Goal: Information Seeking & Learning: Learn about a topic

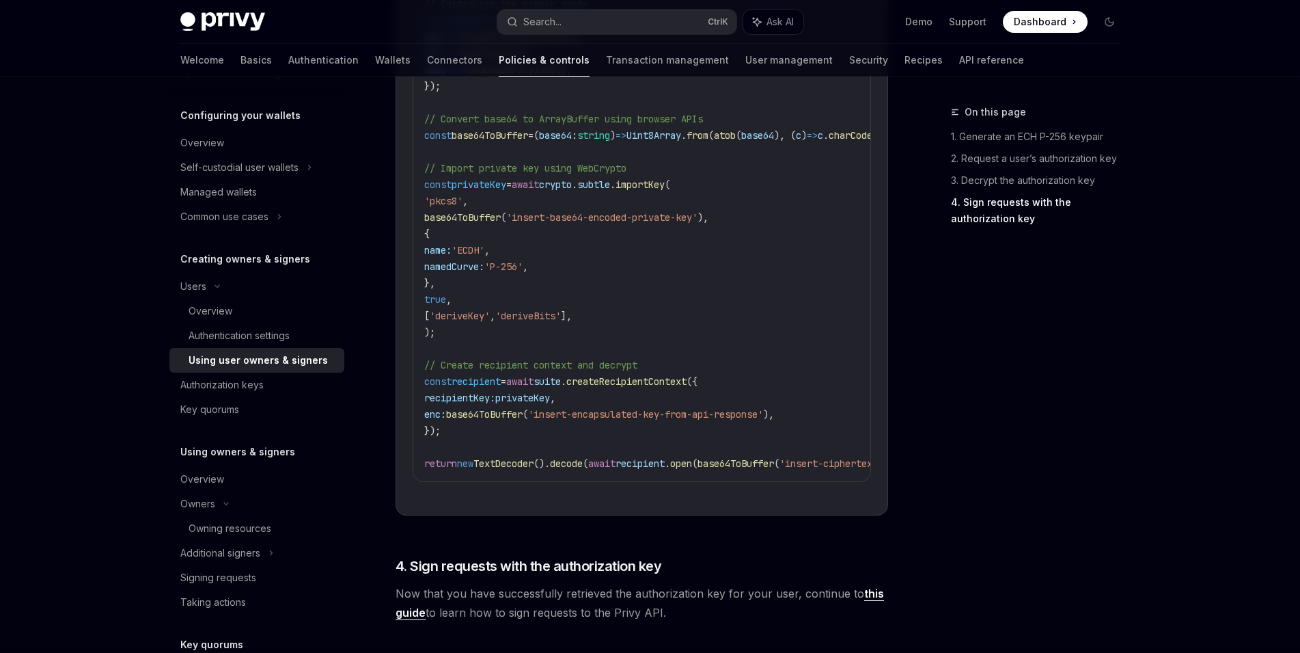
scroll to position [2861, 0]
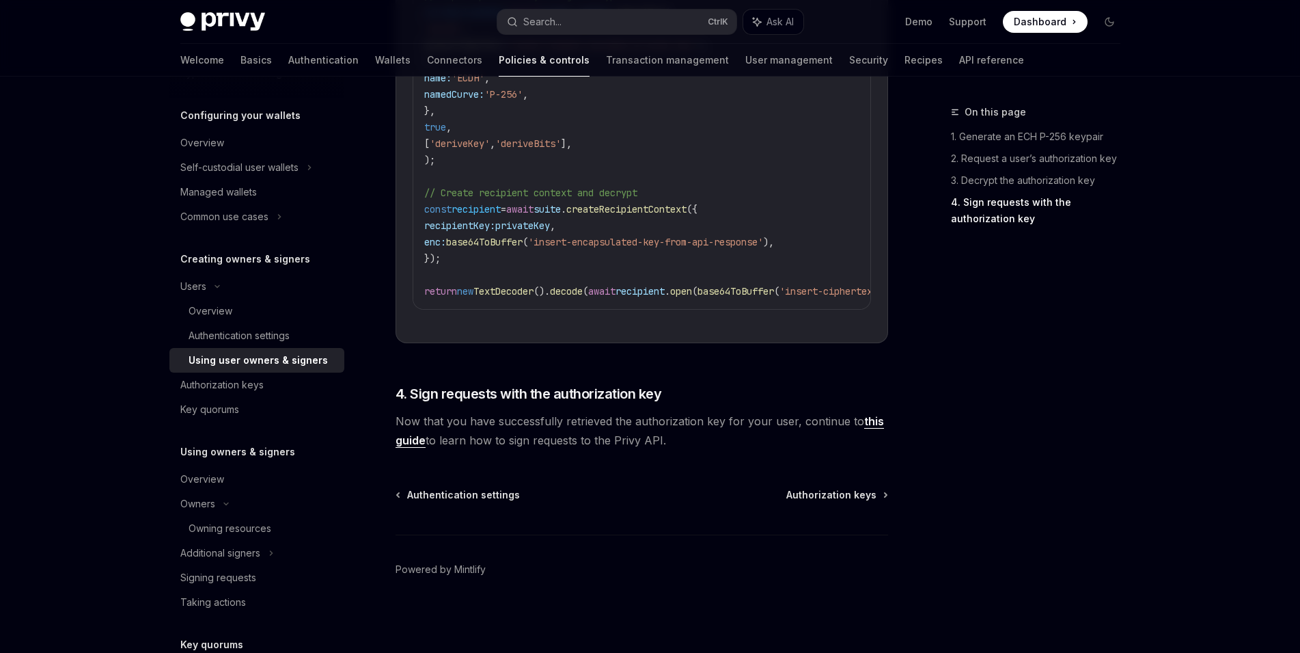
click at [867, 420] on link "this guide" at bounding box center [640, 430] width 489 height 33
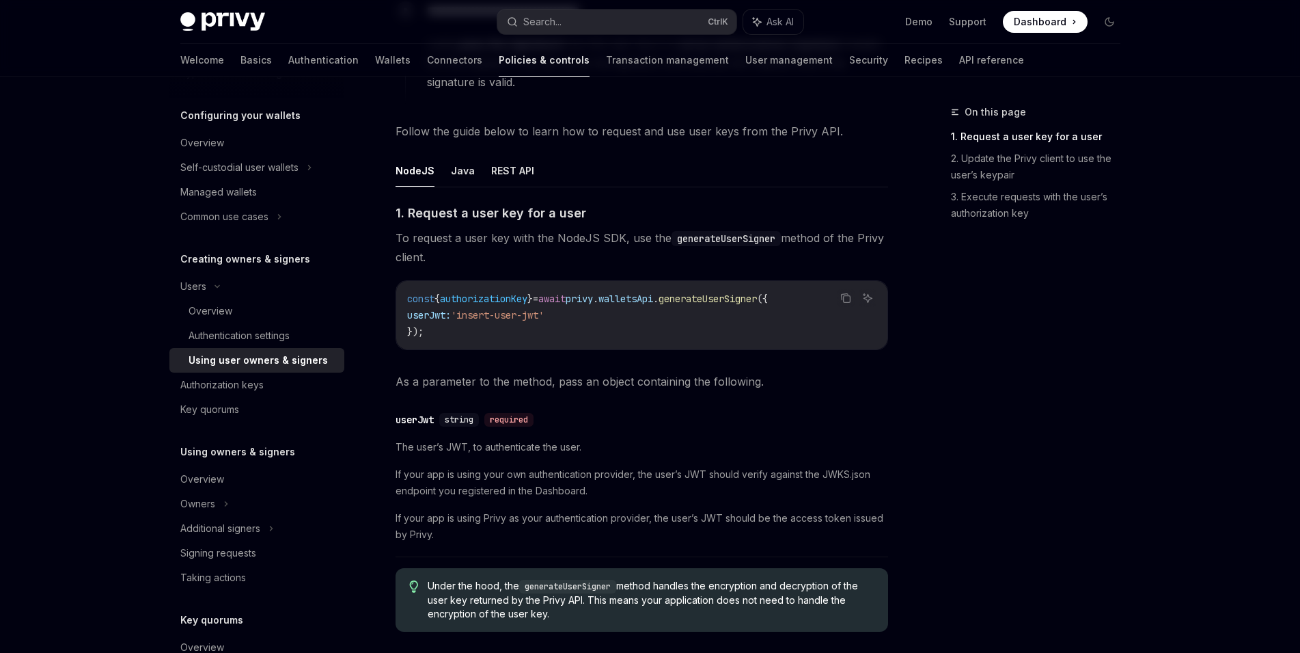
scroll to position [442, 0]
click at [501, 174] on button "REST API" at bounding box center [512, 170] width 43 height 32
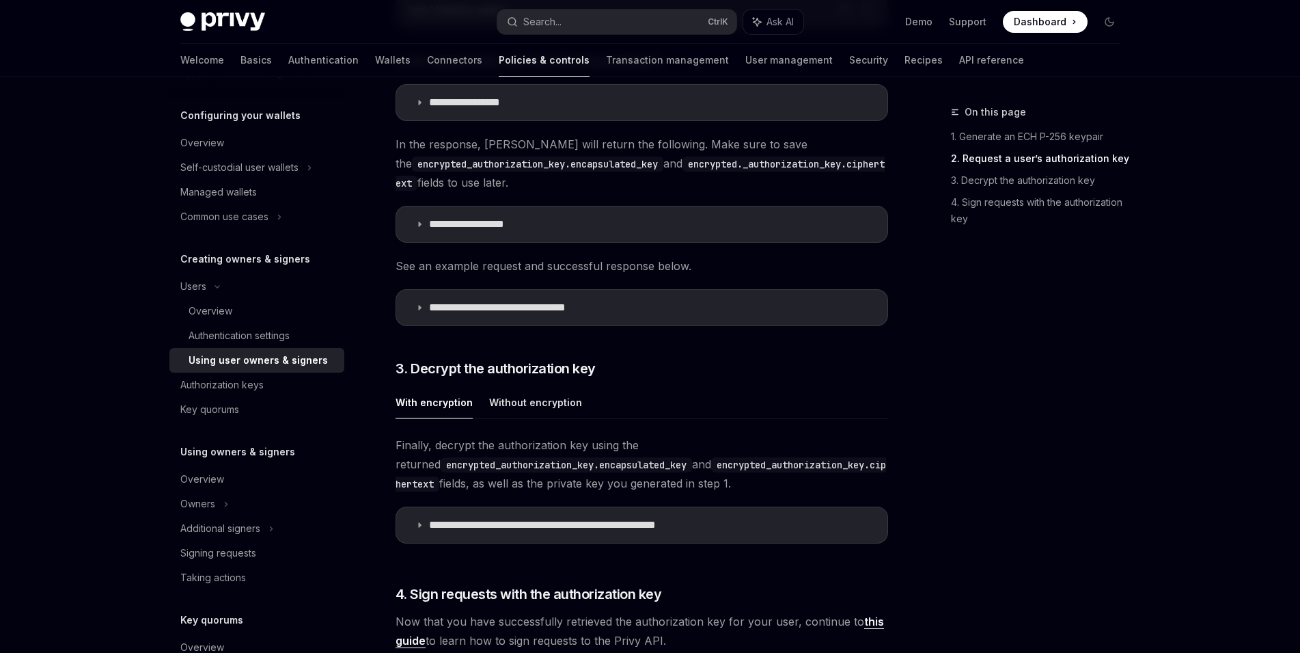
scroll to position [1580, 0]
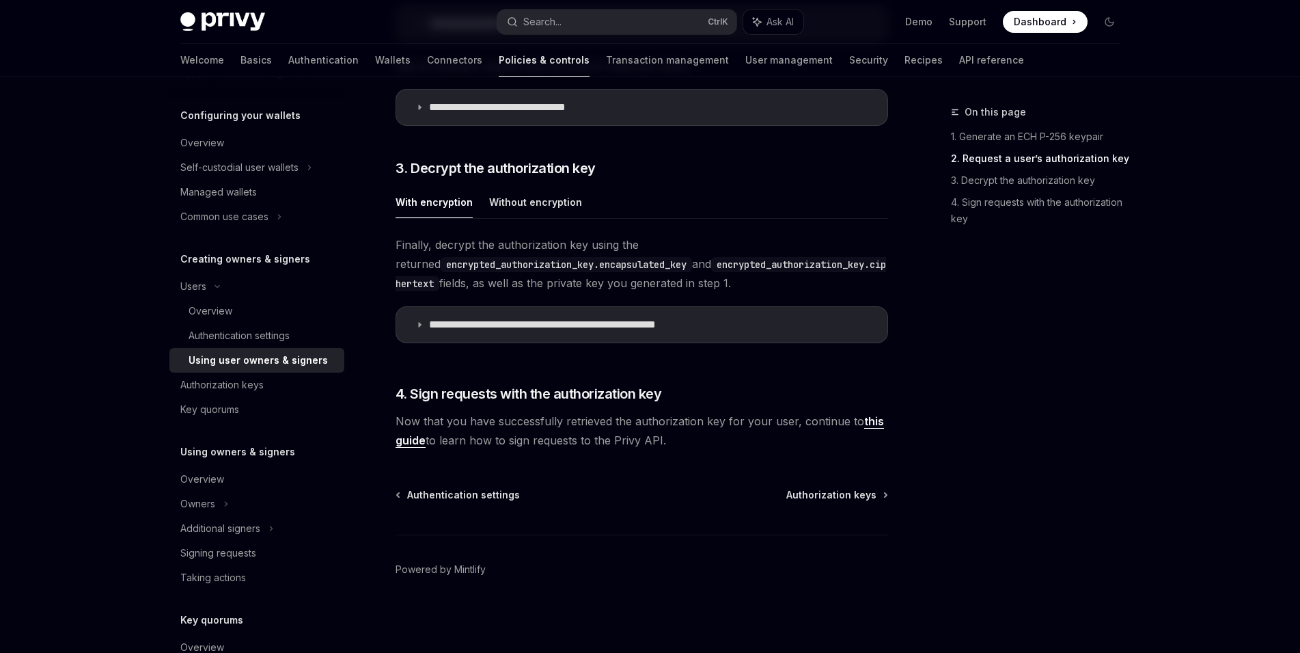
click at [860, 420] on link "this guide" at bounding box center [640, 430] width 489 height 33
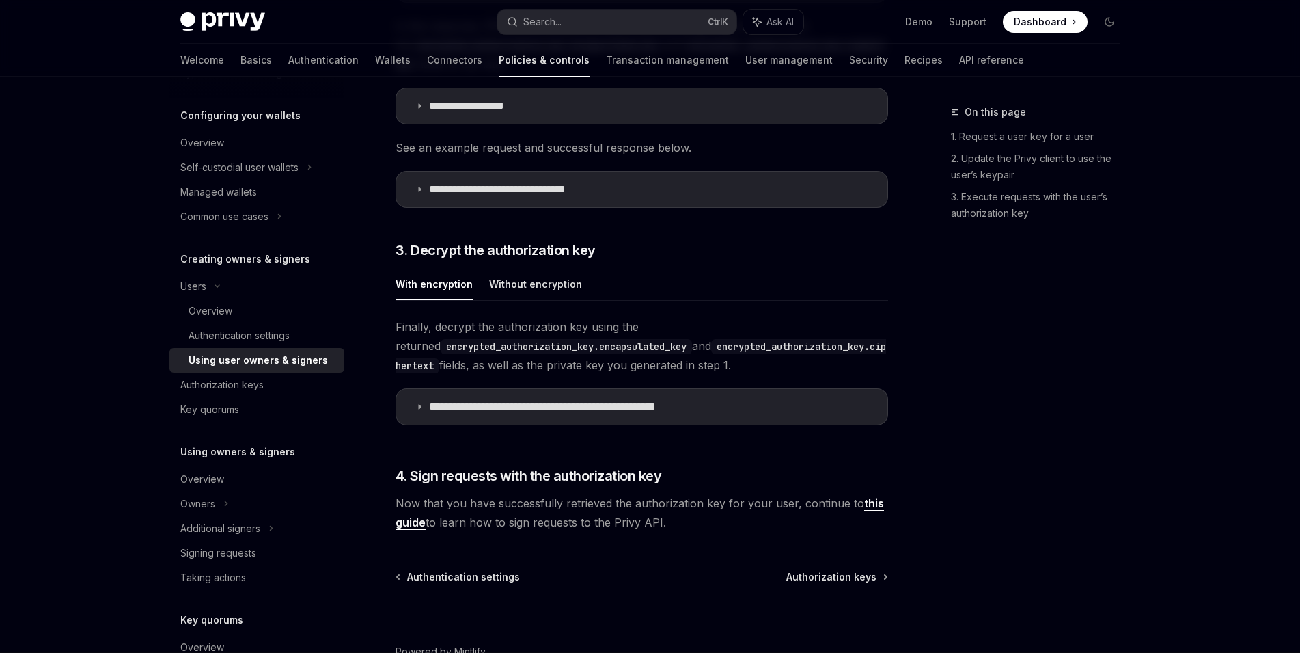
scroll to position [1580, 0]
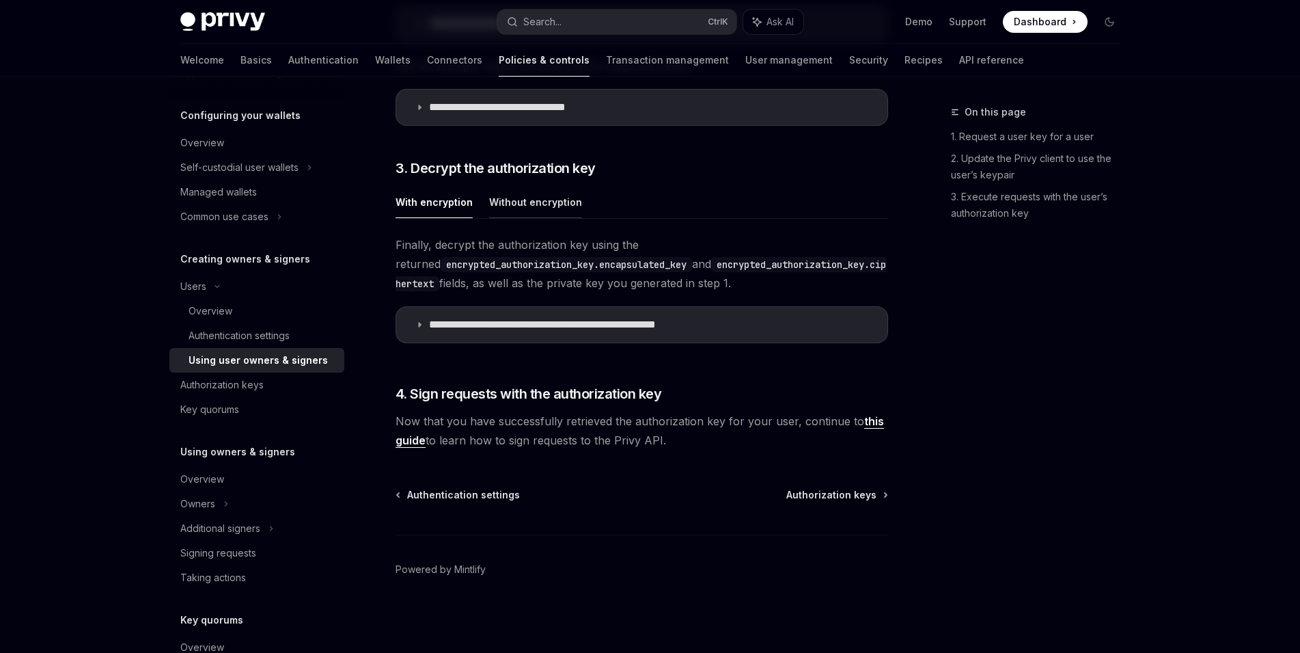
click at [523, 189] on button "Without encryption" at bounding box center [535, 202] width 93 height 32
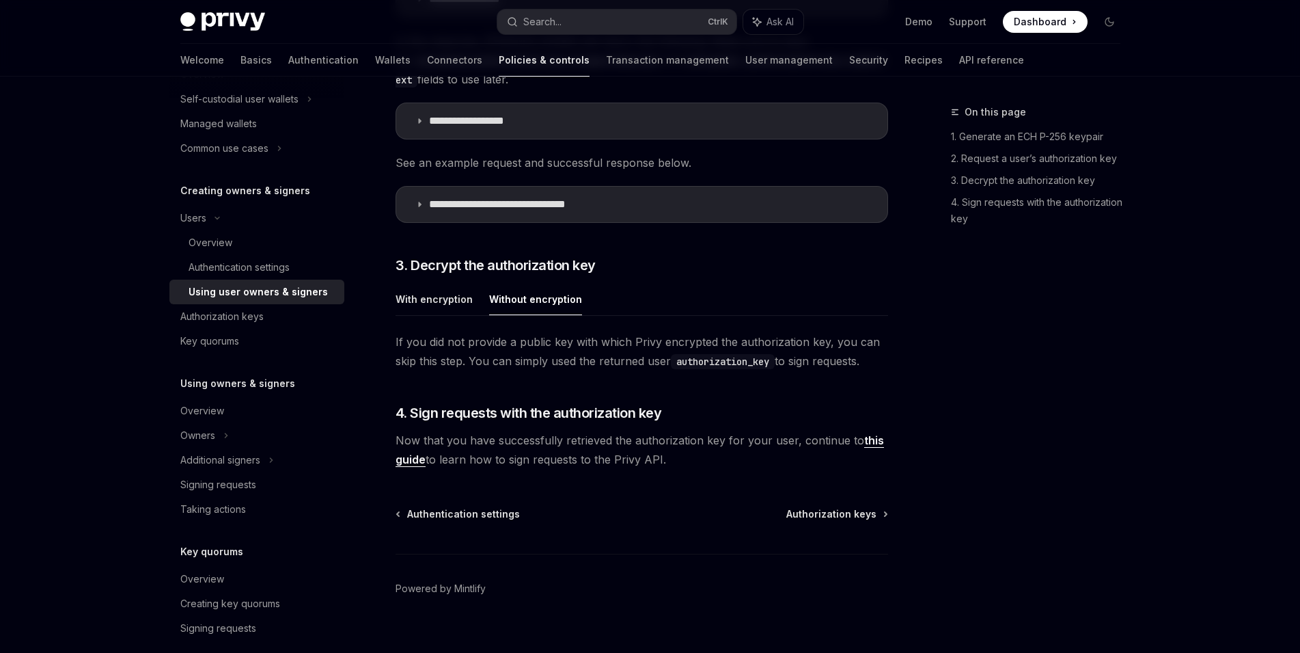
scroll to position [202, 0]
click at [841, 507] on span "Authorization keys" at bounding box center [832, 514] width 90 height 14
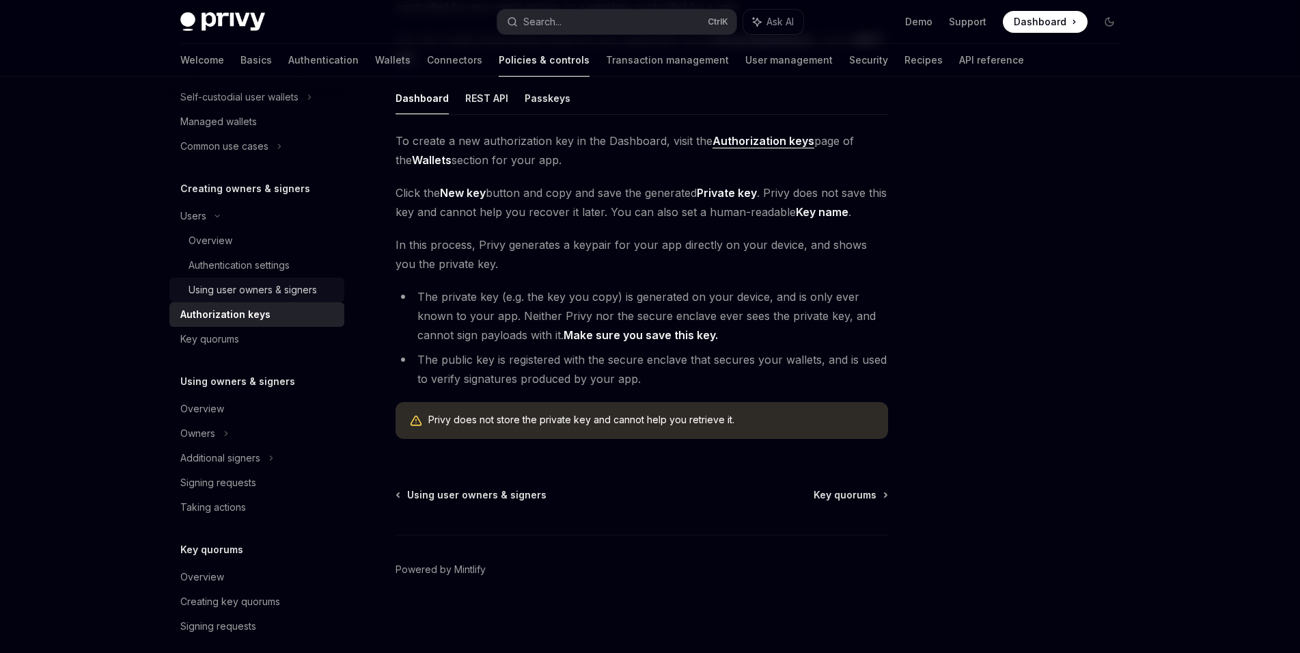
scroll to position [305, 0]
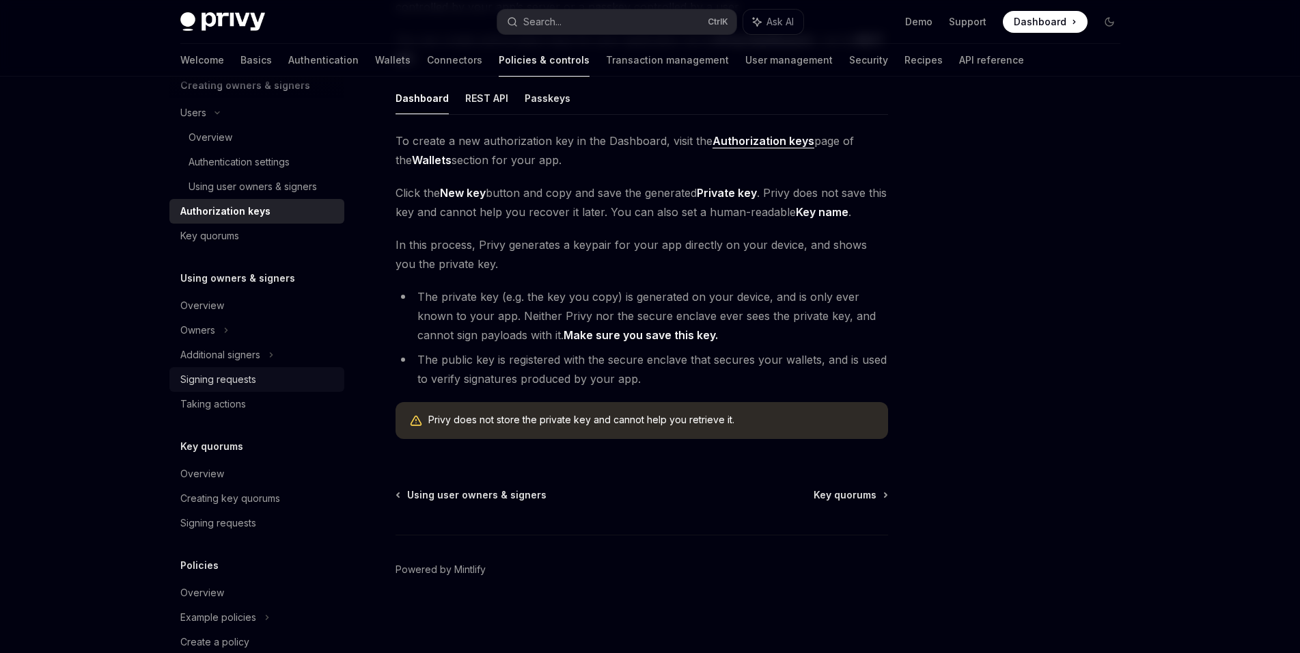
click at [230, 387] on link "Signing requests" at bounding box center [256, 379] width 175 height 25
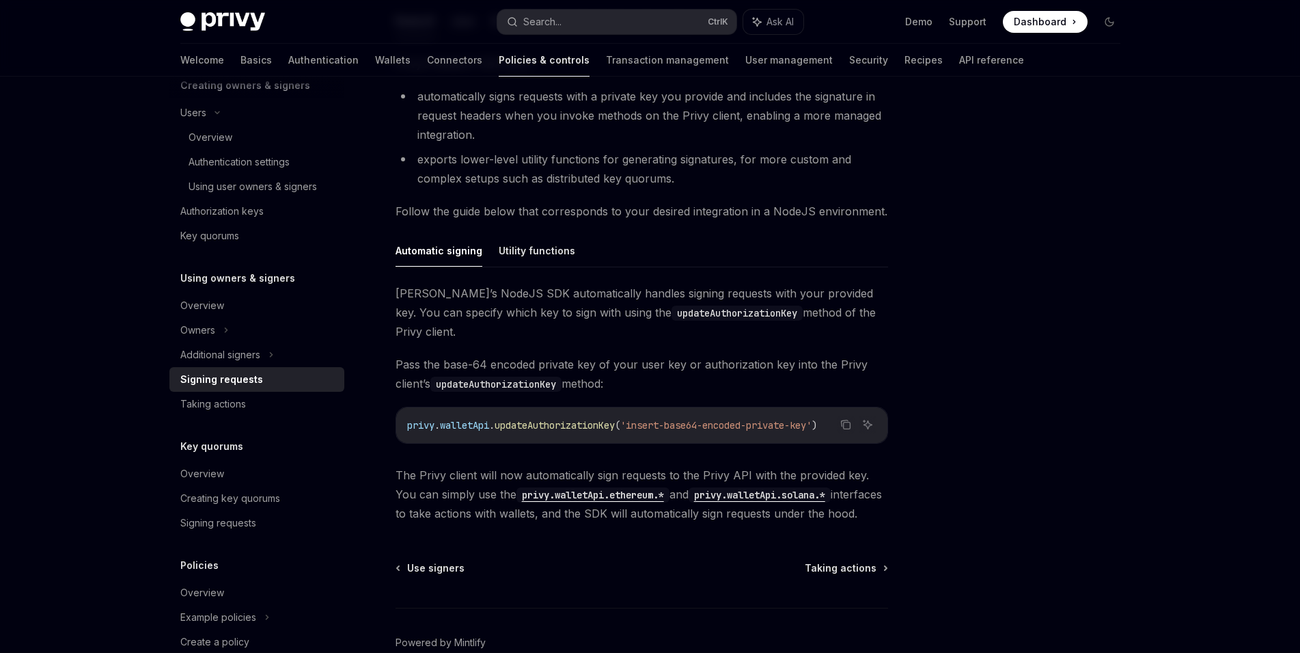
scroll to position [289, 0]
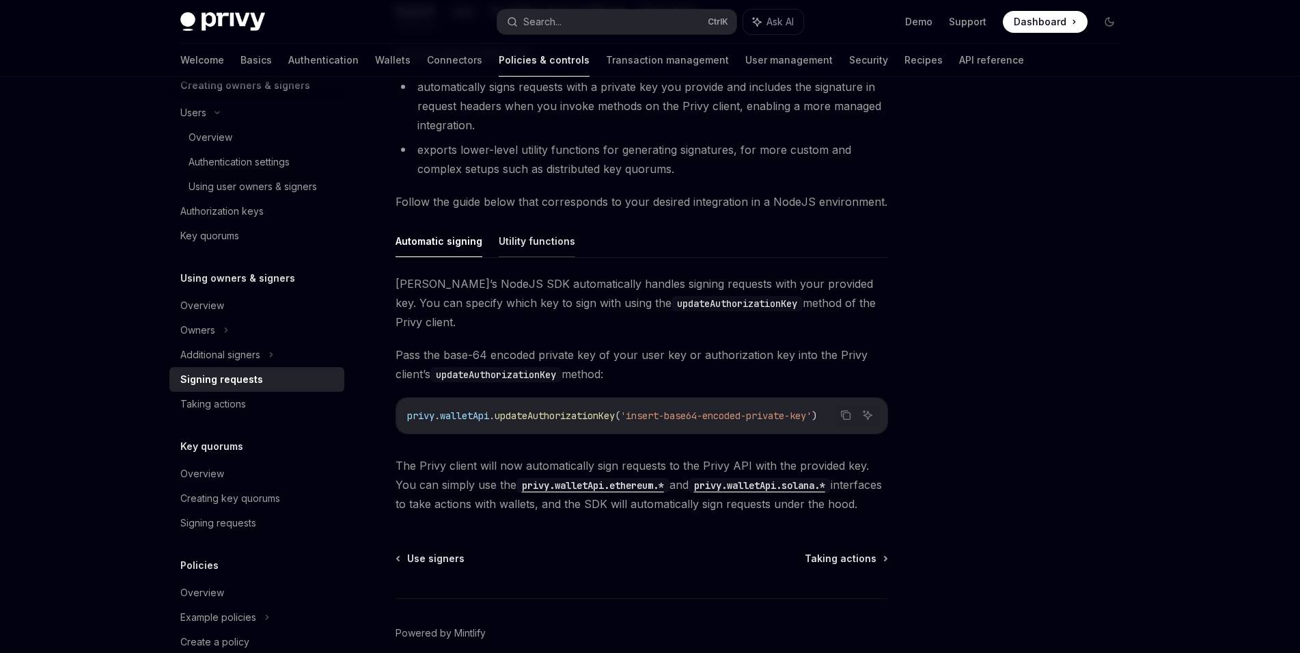
click at [538, 242] on button "Utility functions" at bounding box center [537, 241] width 77 height 32
type textarea "*"
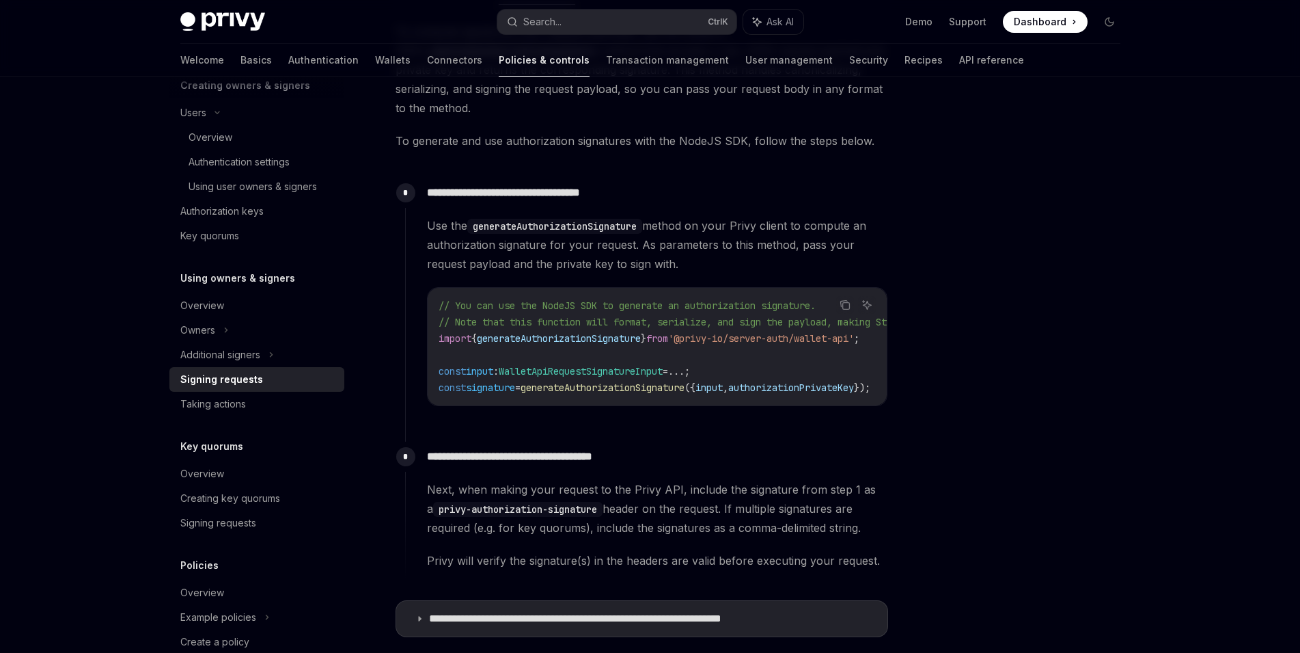
click at [572, 387] on span "generateAuthorizationSignature" at bounding box center [603, 387] width 164 height 12
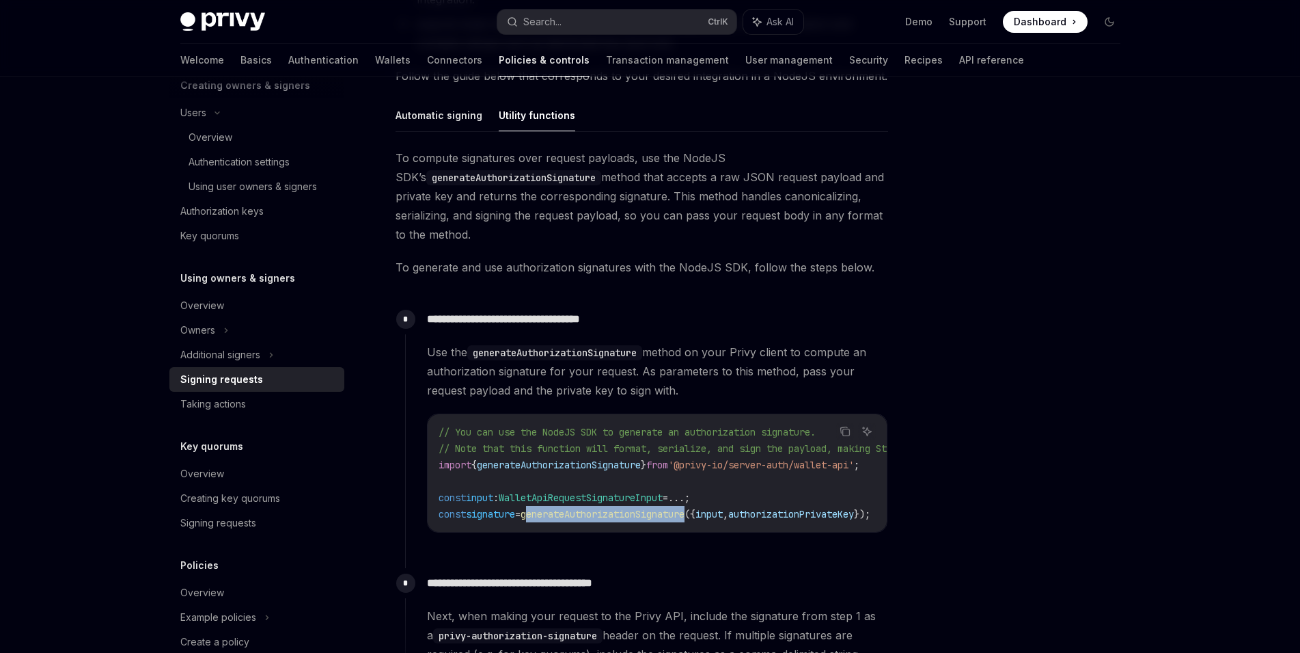
scroll to position [415, 0]
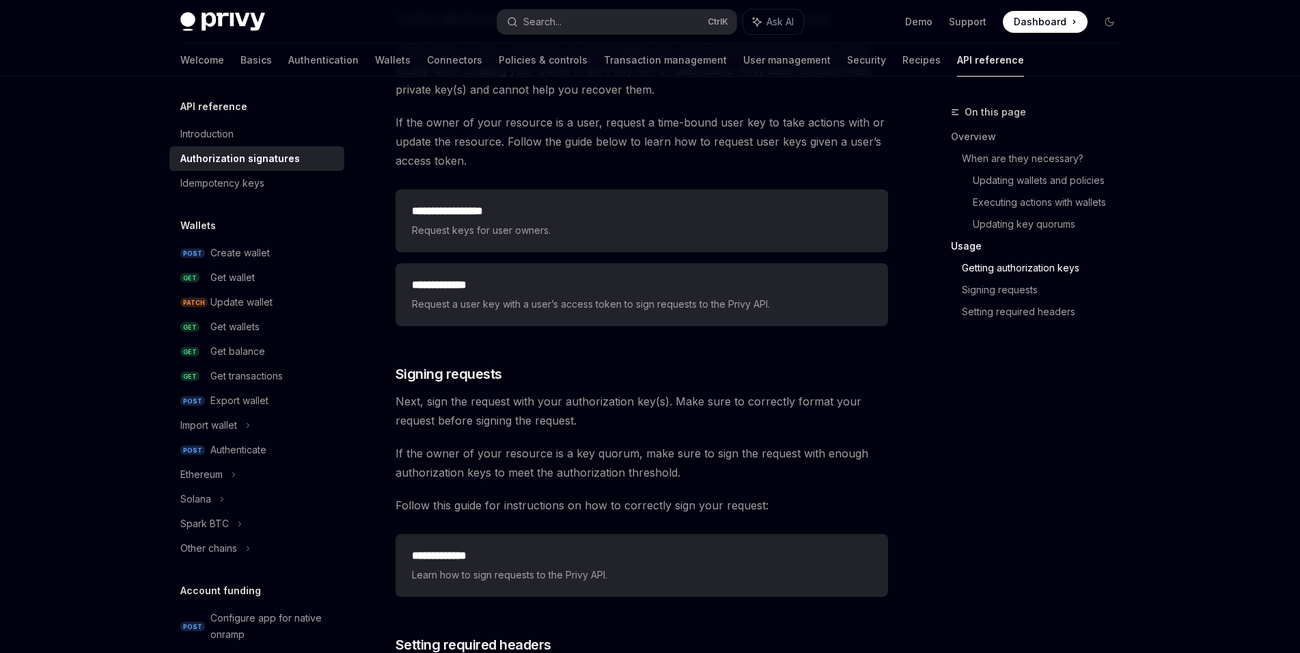
scroll to position [1815, 0]
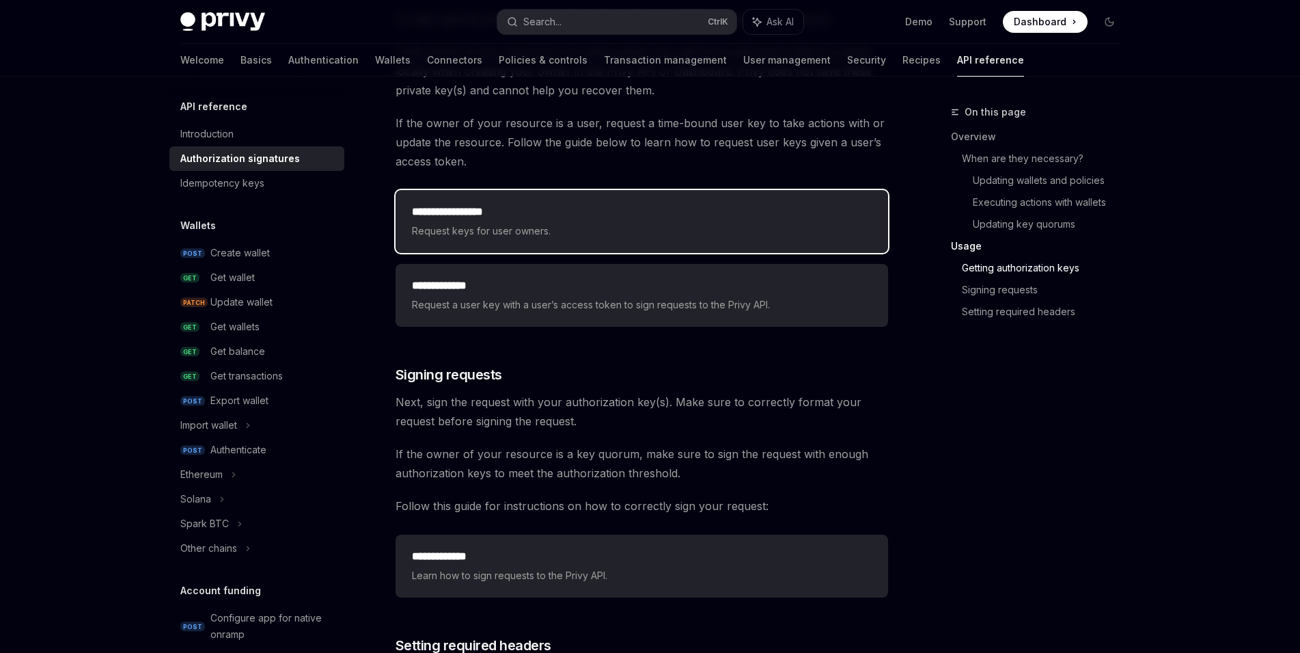
click at [602, 230] on span "Request keys for user owners." at bounding box center [642, 231] width 460 height 16
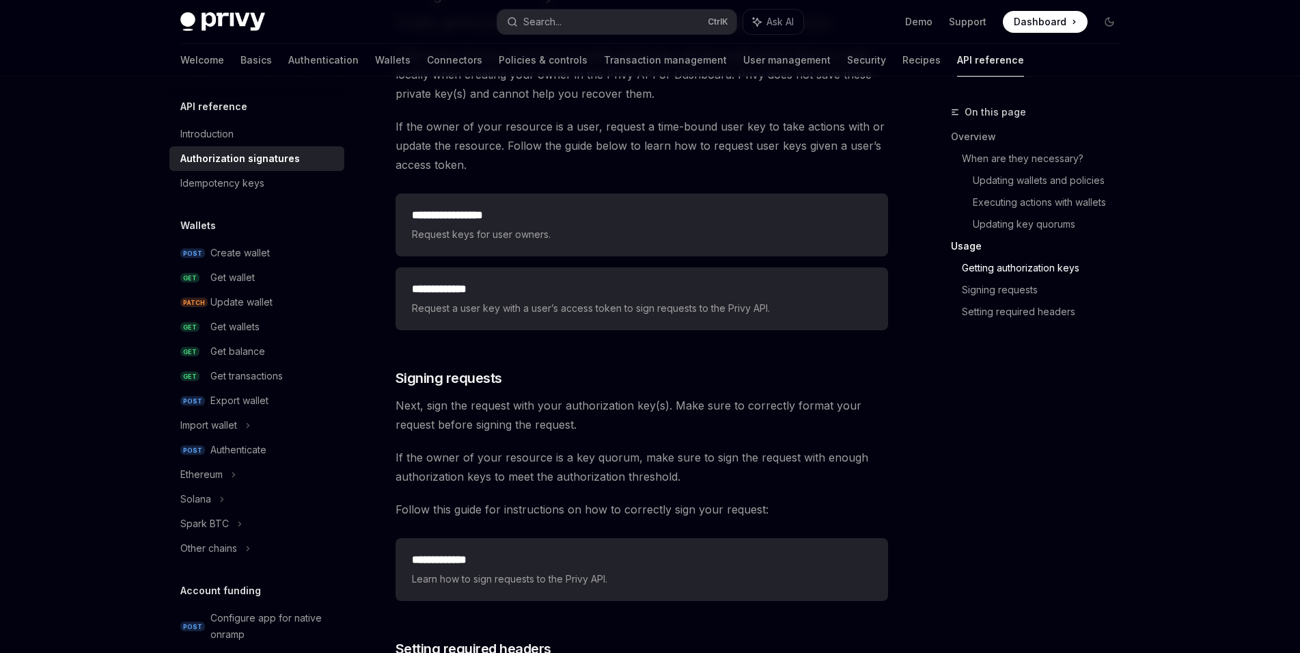
scroll to position [1815, 0]
click at [288, 53] on link "Authentication" at bounding box center [323, 60] width 70 height 33
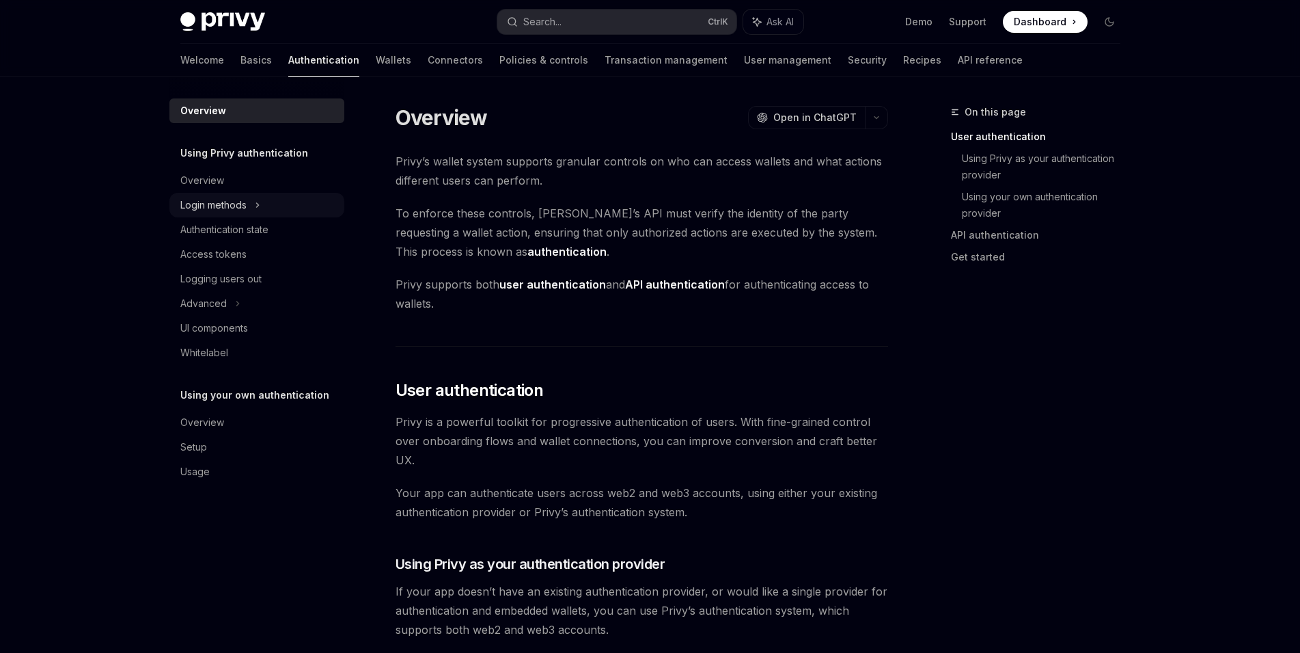
click at [285, 206] on div "Login methods" at bounding box center [256, 205] width 175 height 25
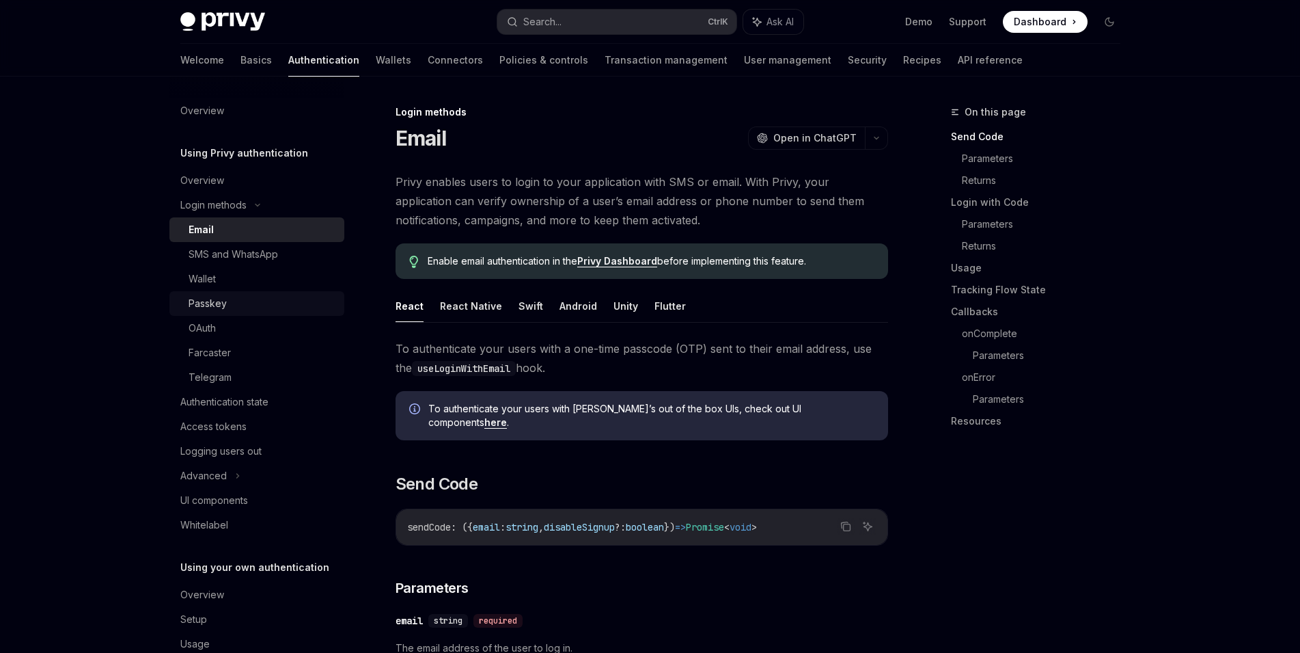
click at [275, 314] on link "Passkey" at bounding box center [256, 303] width 175 height 25
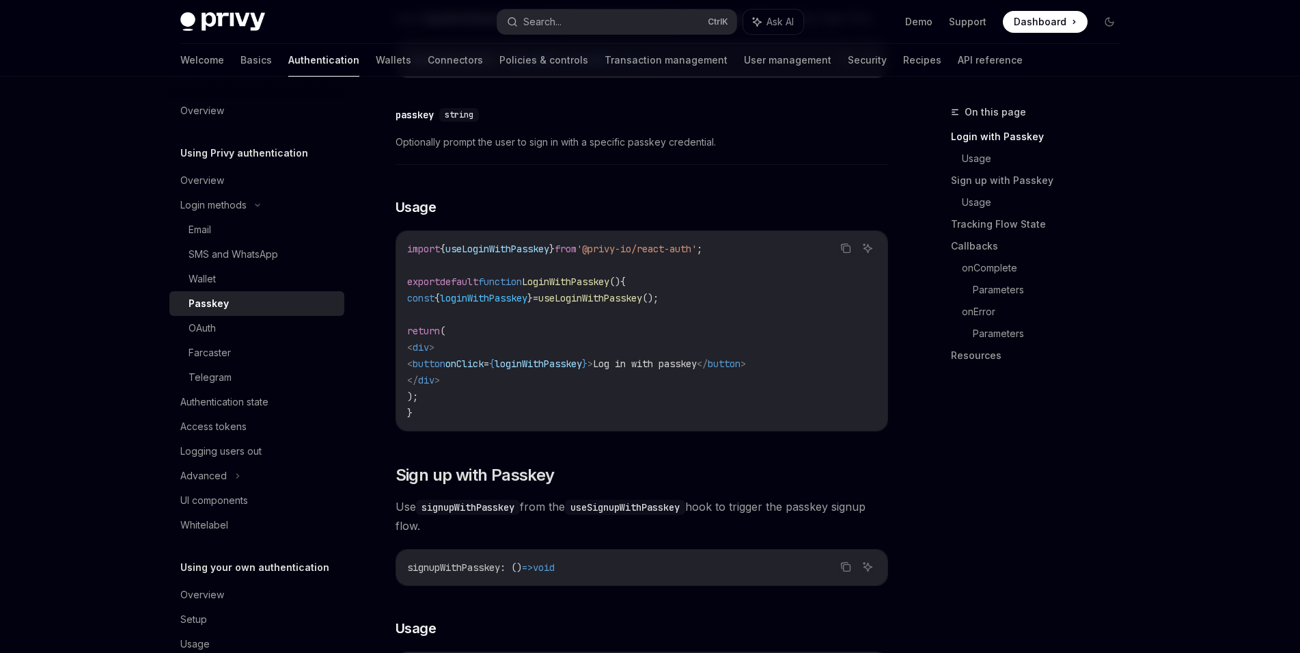
scroll to position [31, 0]
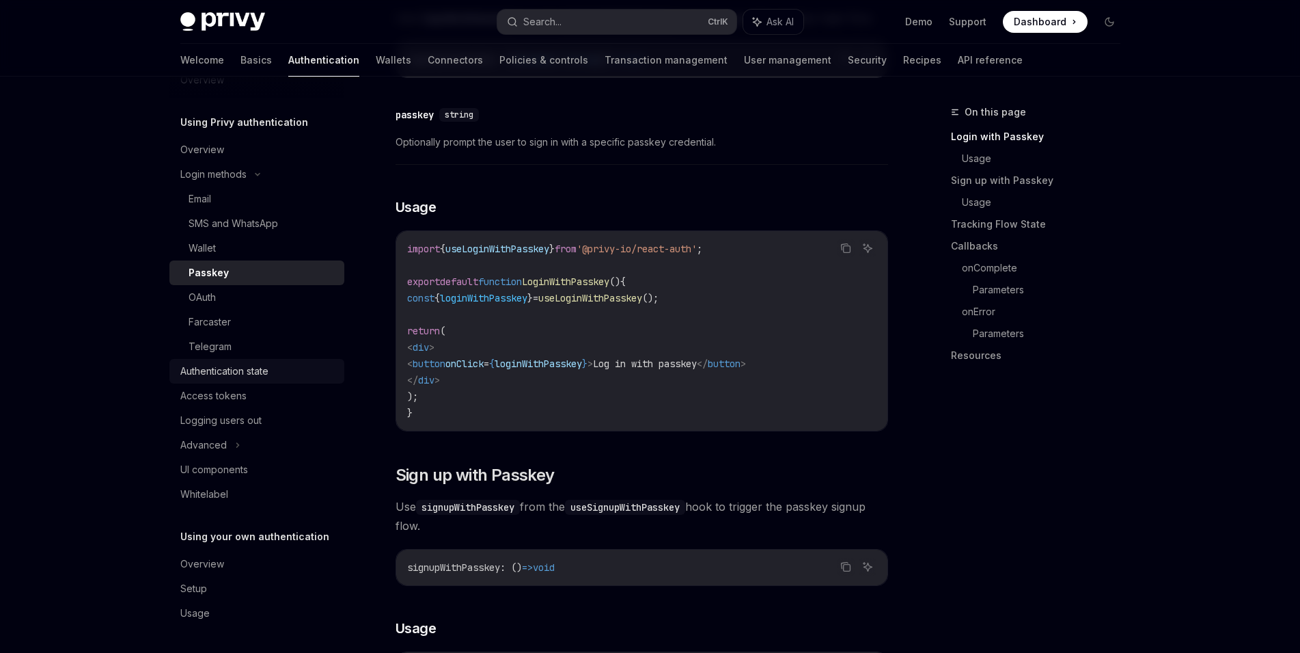
click at [283, 368] on div "Authentication state" at bounding box center [258, 371] width 156 height 16
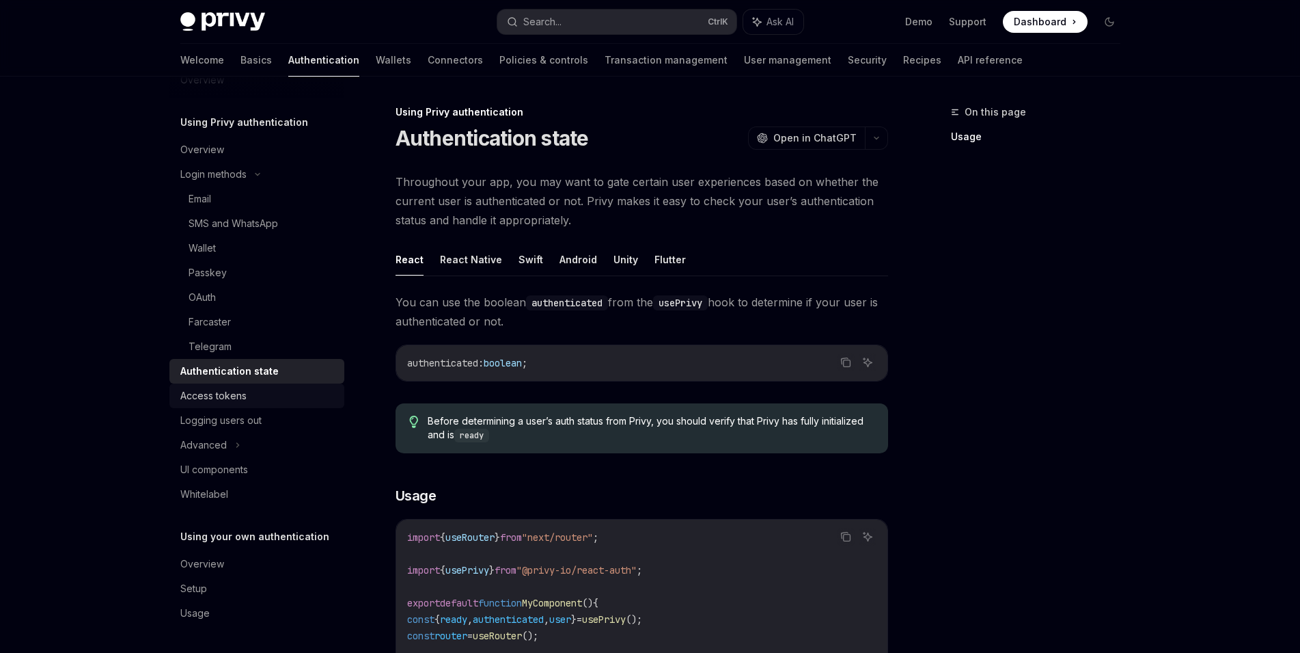
click at [285, 394] on div "Access tokens" at bounding box center [258, 395] width 156 height 16
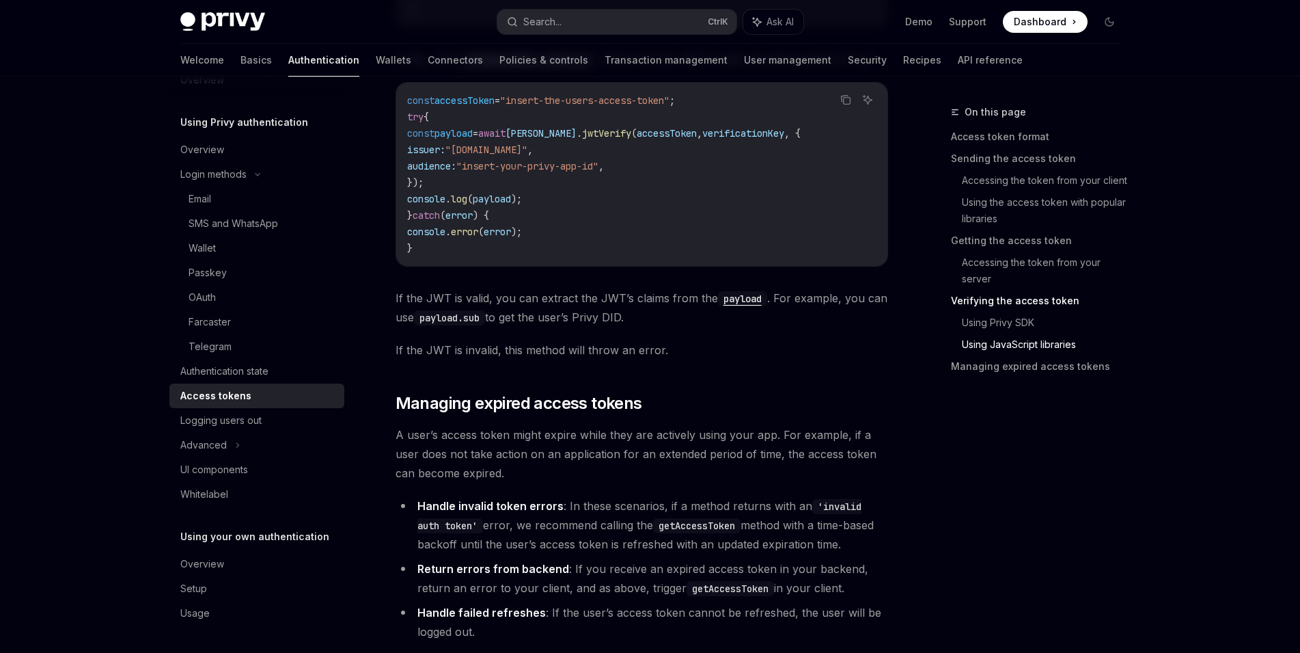
scroll to position [3508, 0]
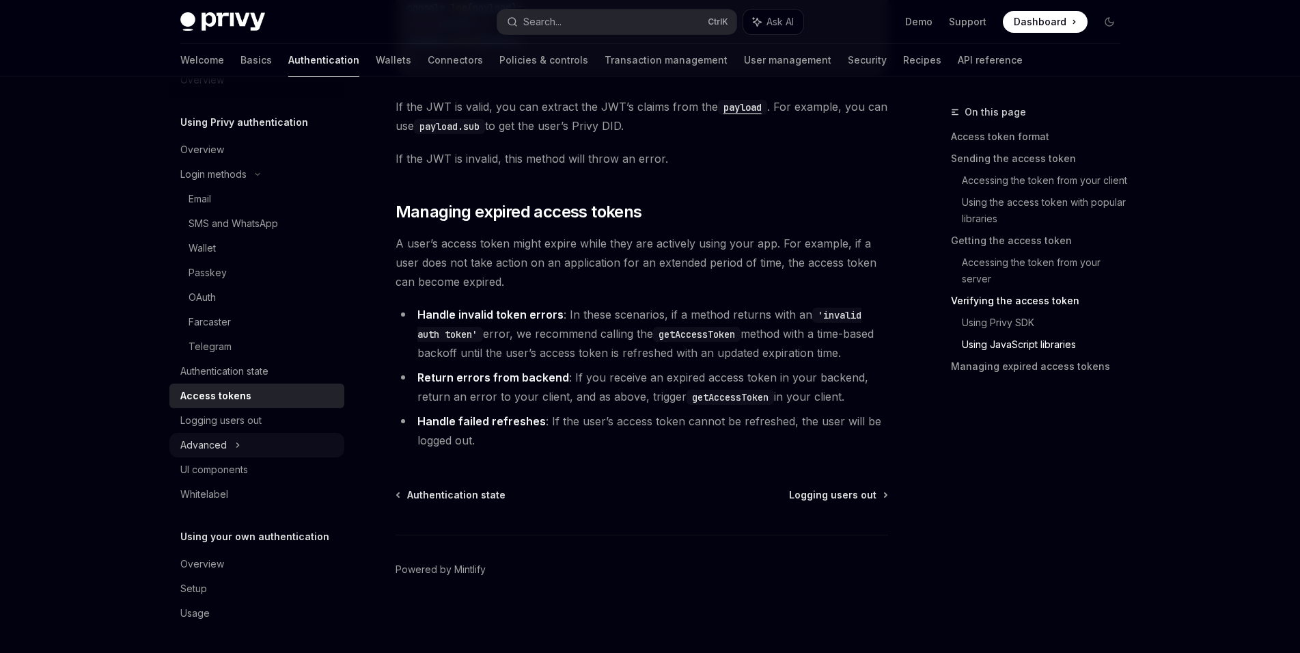
click at [273, 442] on div "Advanced" at bounding box center [256, 445] width 175 height 25
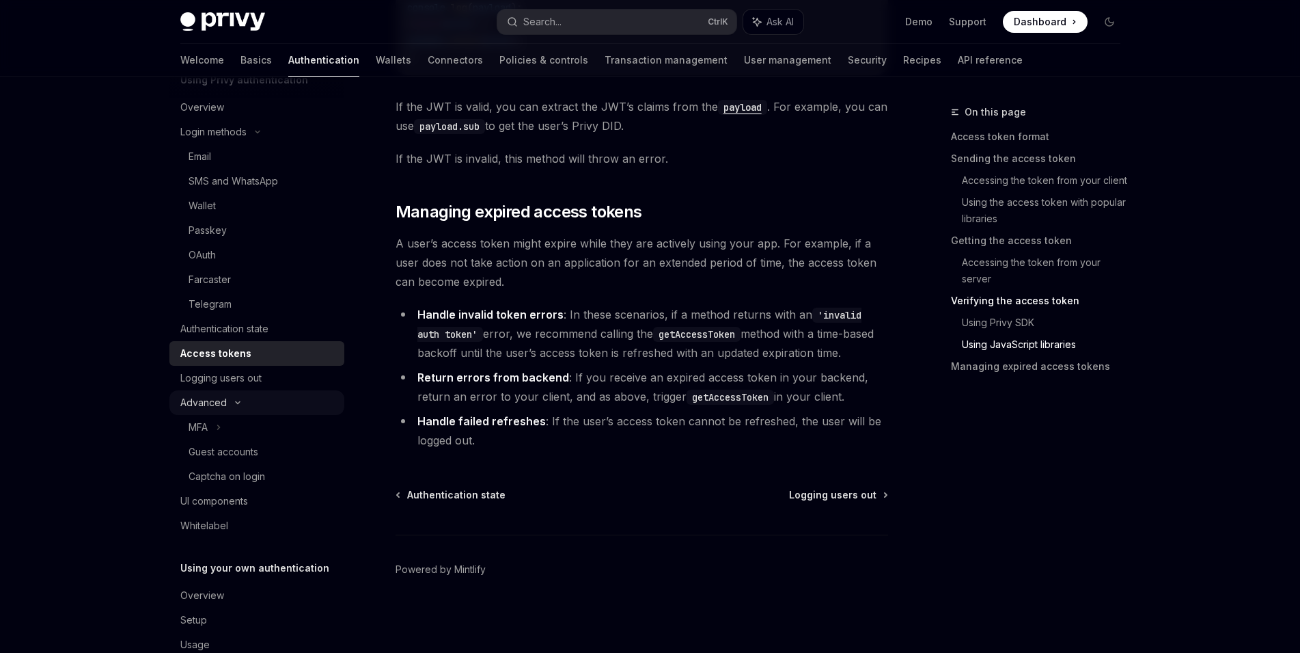
scroll to position [105, 0]
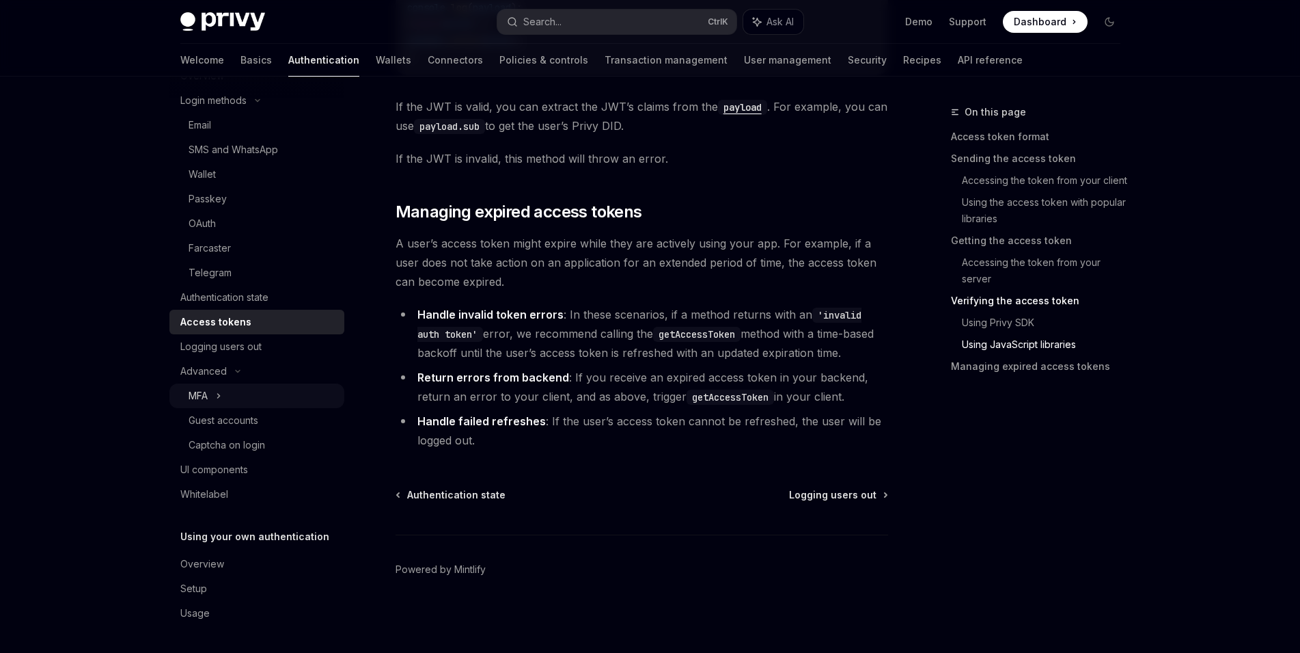
click at [272, 400] on div "MFA" at bounding box center [256, 395] width 175 height 25
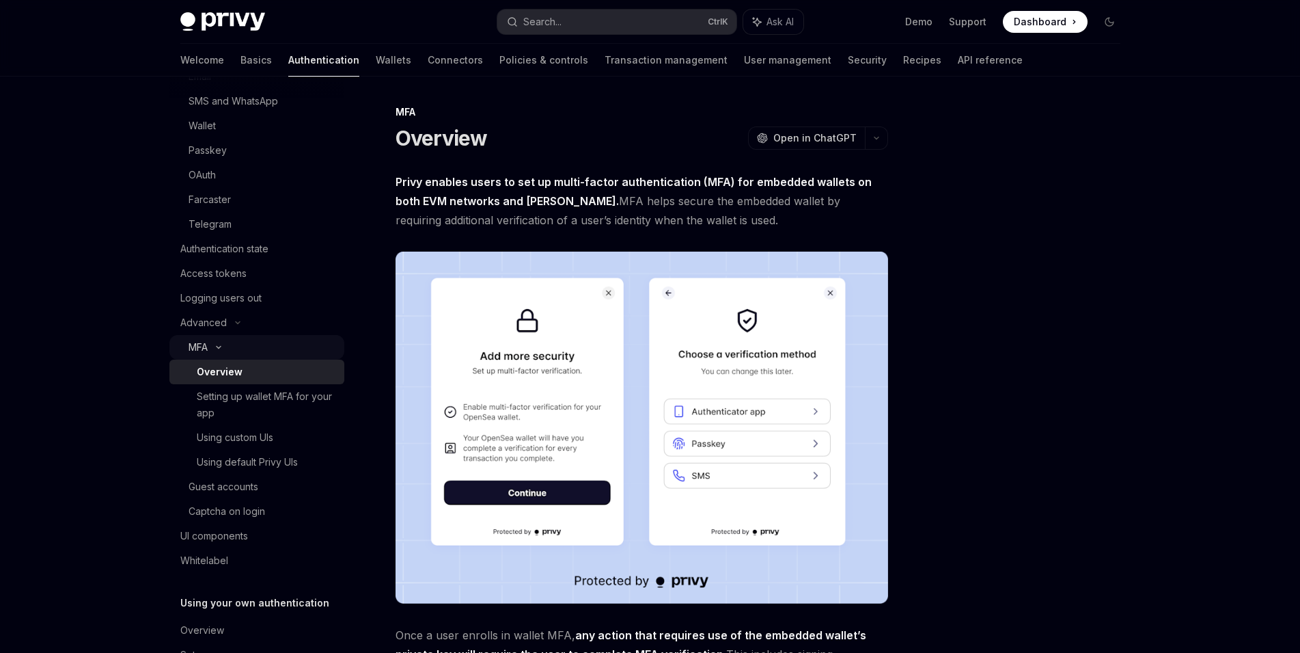
scroll to position [219, 0]
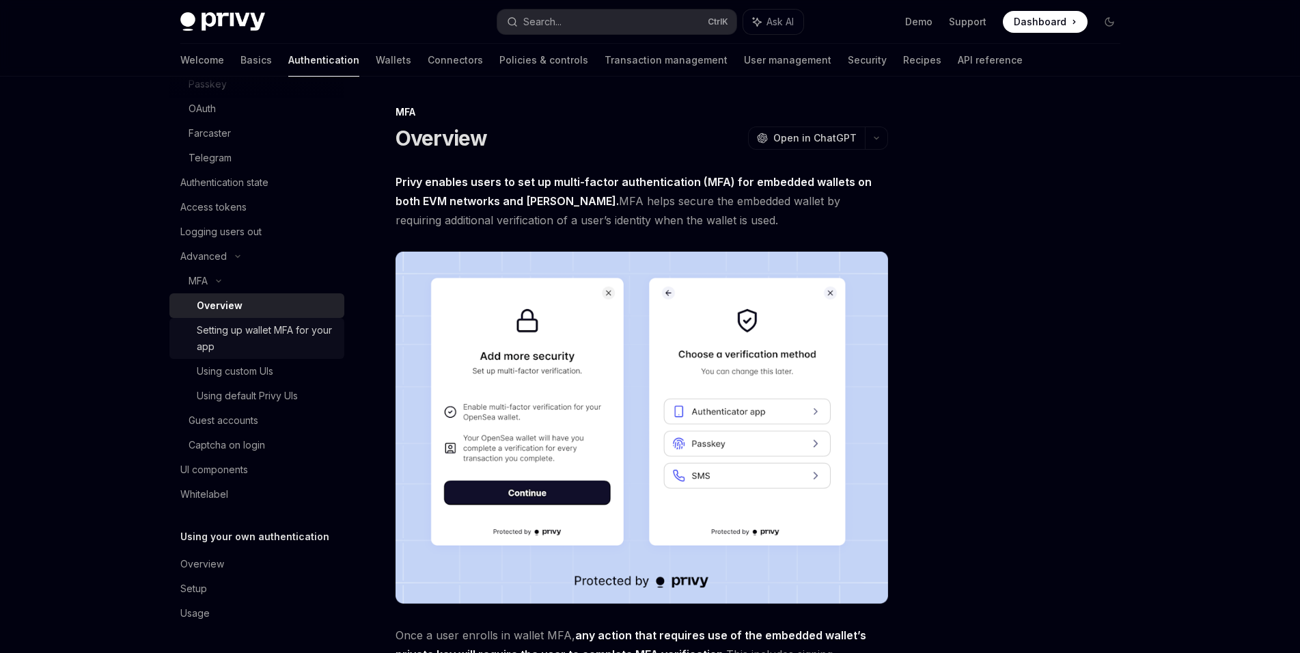
click at [277, 337] on div "Setting up wallet MFA for your app" at bounding box center [266, 338] width 139 height 33
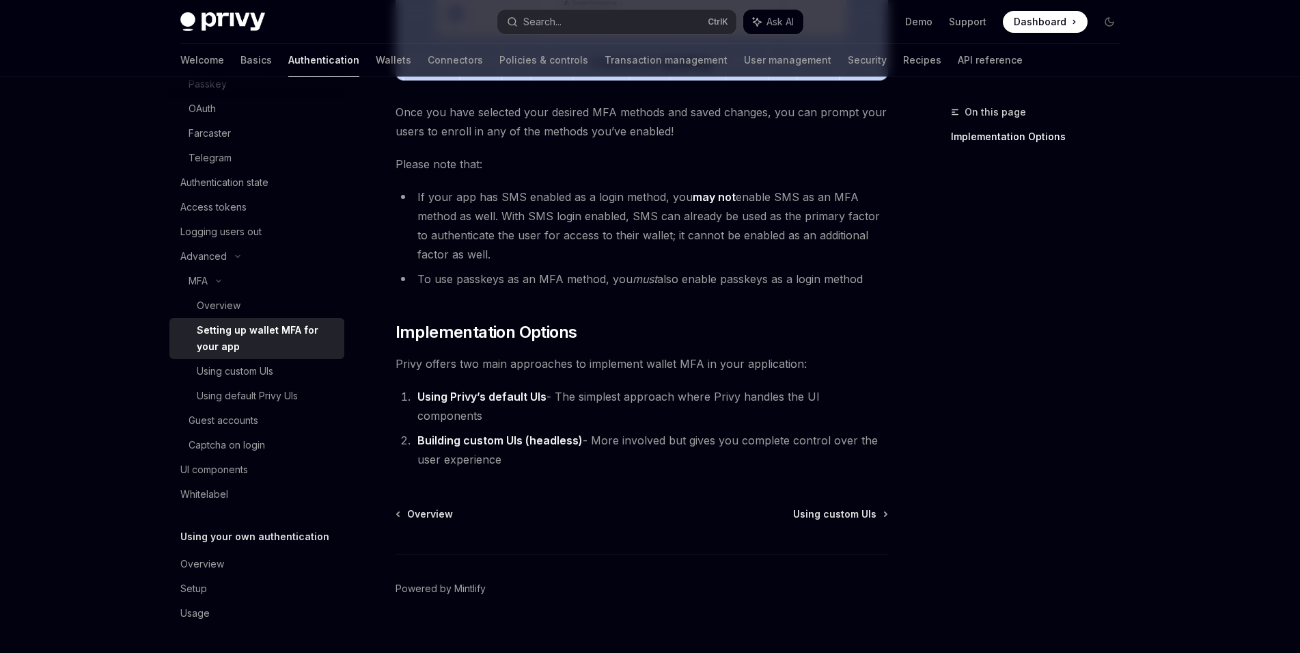
scroll to position [555, 0]
click at [273, 372] on div "Using custom UIs" at bounding box center [235, 371] width 77 height 16
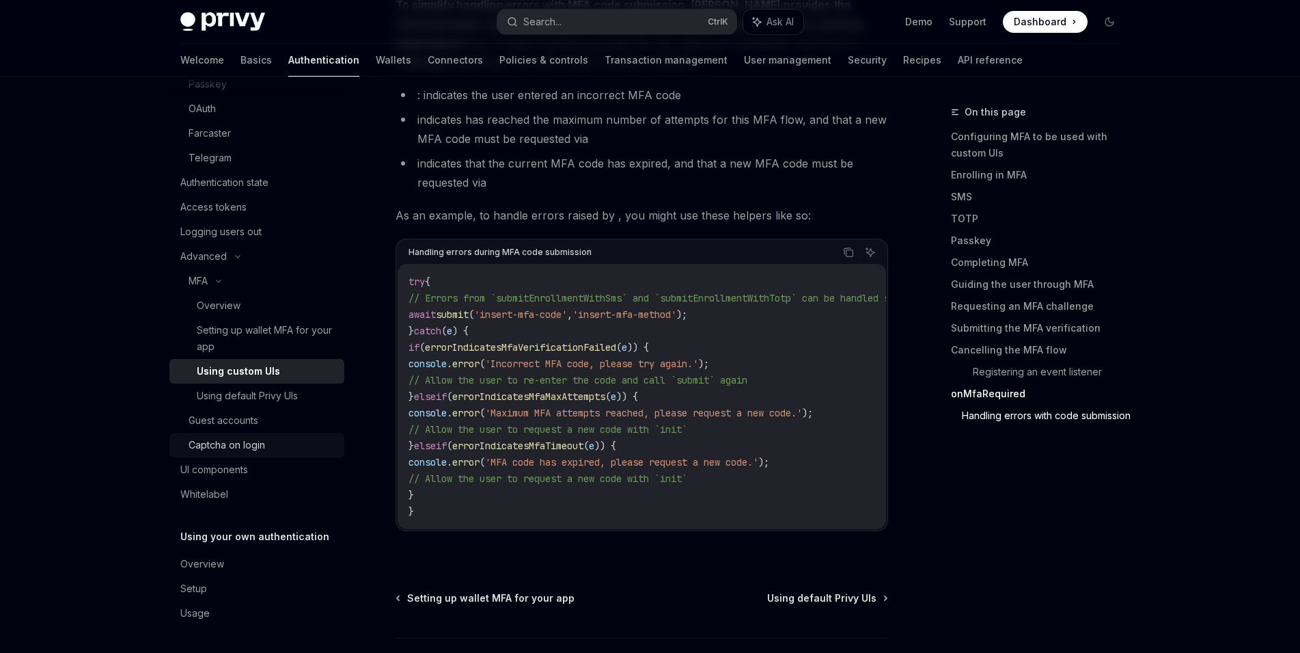
scroll to position [5931, 0]
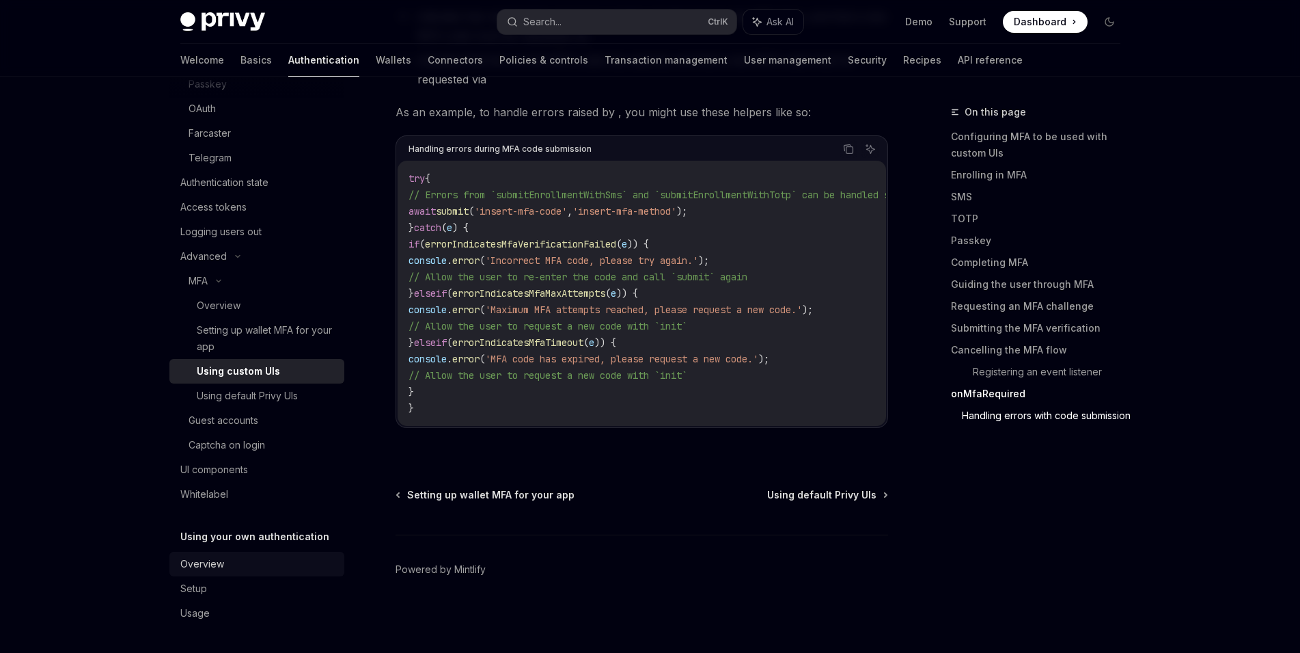
click at [245, 565] on div "Overview" at bounding box center [258, 564] width 156 height 16
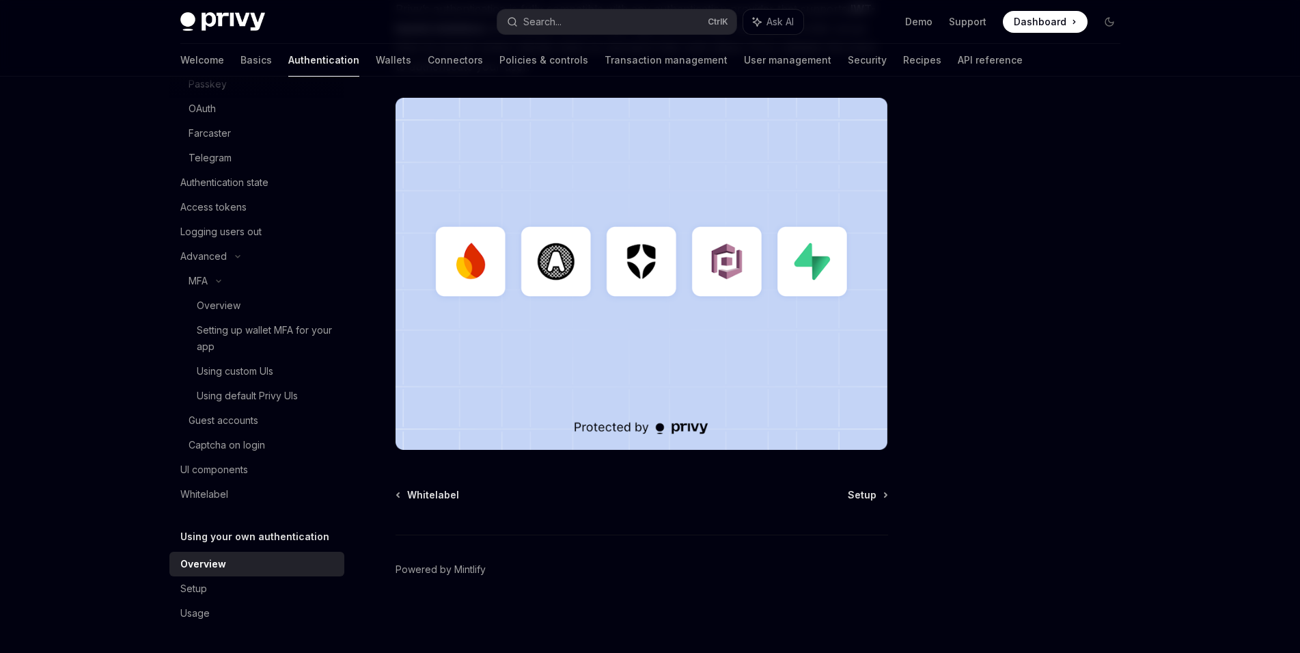
scroll to position [435, 0]
click at [266, 586] on div "Setup" at bounding box center [258, 588] width 156 height 16
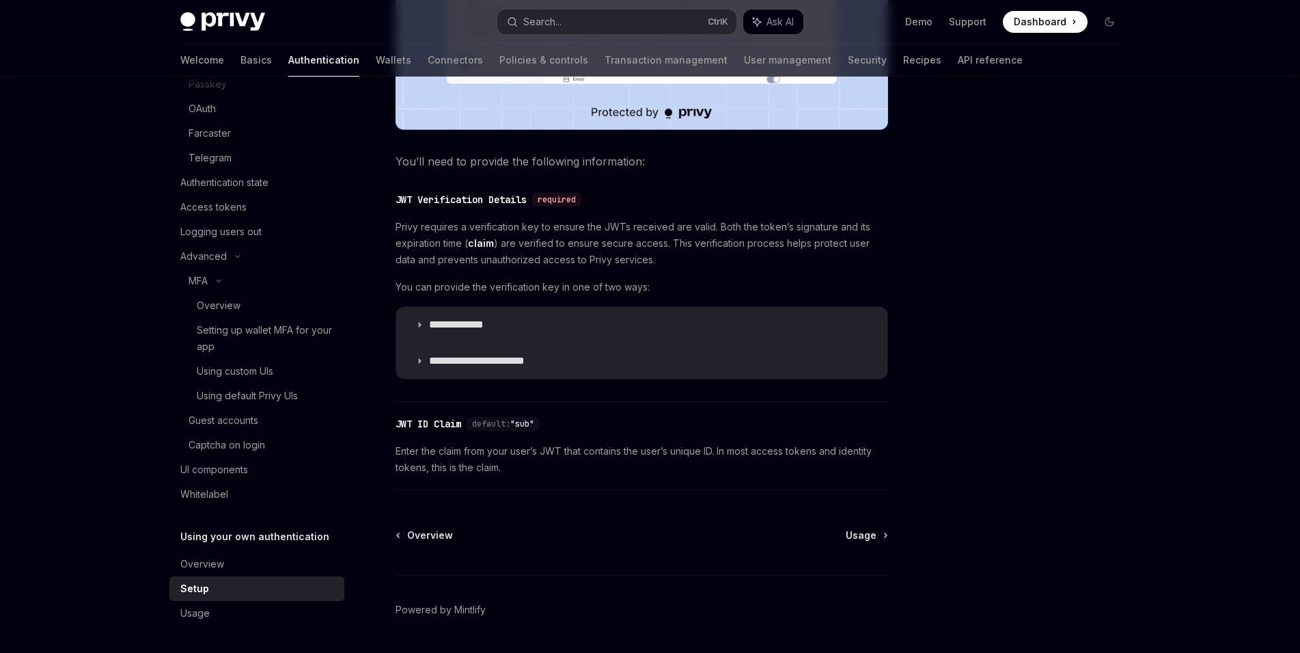
scroll to position [626, 0]
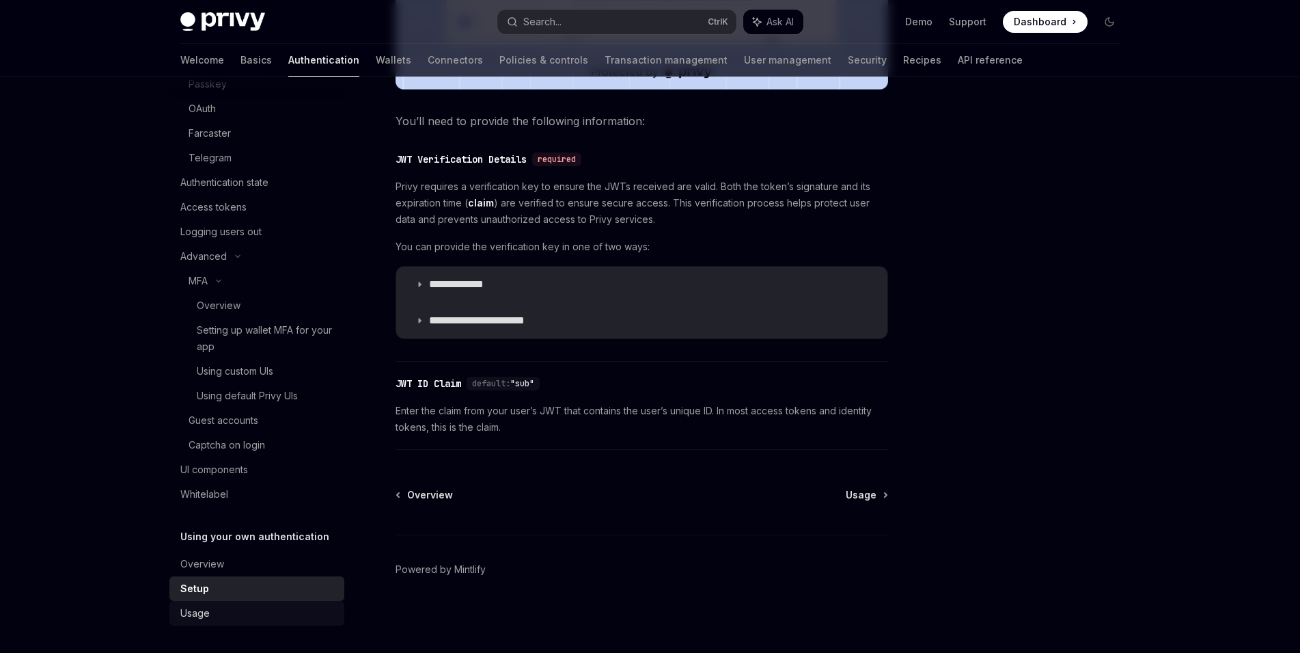
click at [284, 610] on div "Usage" at bounding box center [258, 613] width 156 height 16
type textarea "*"
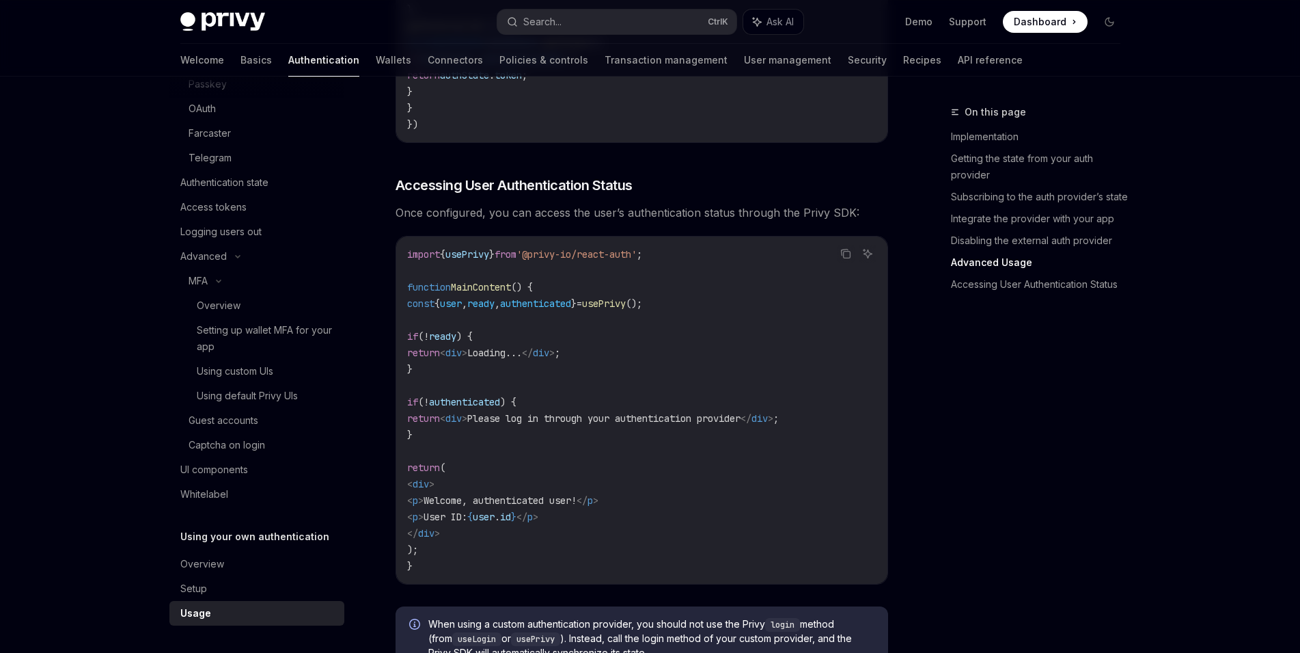
scroll to position [2593, 0]
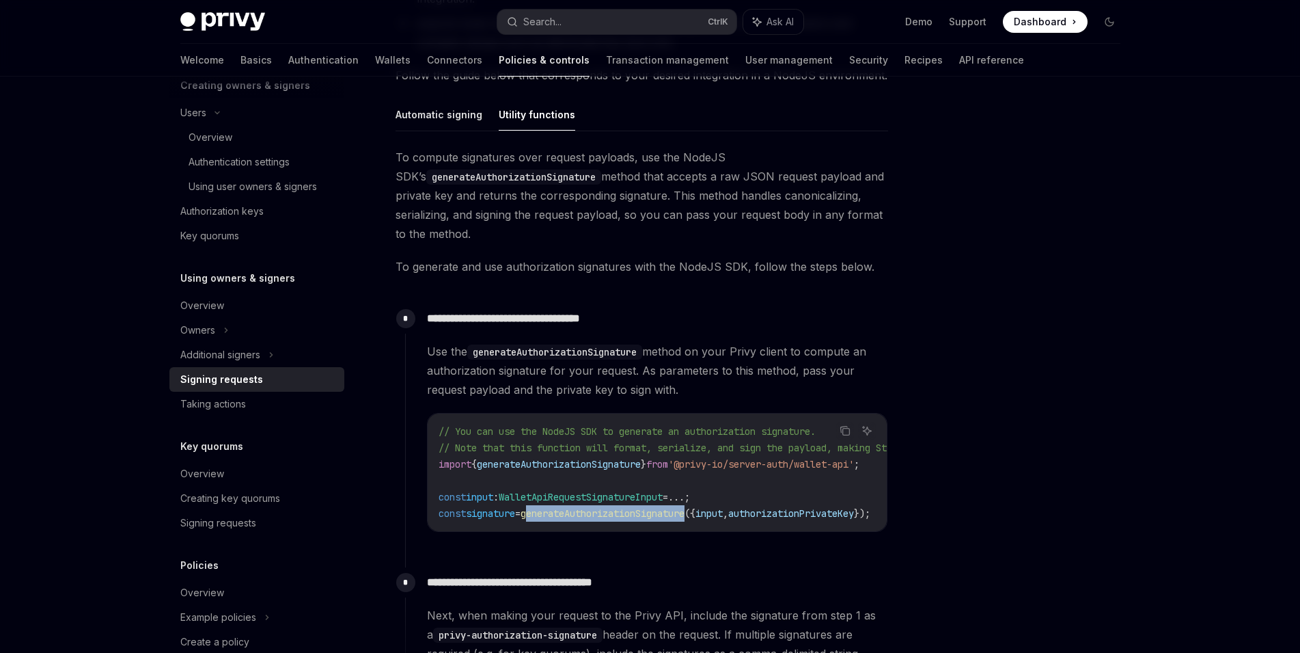
scroll to position [383, 0]
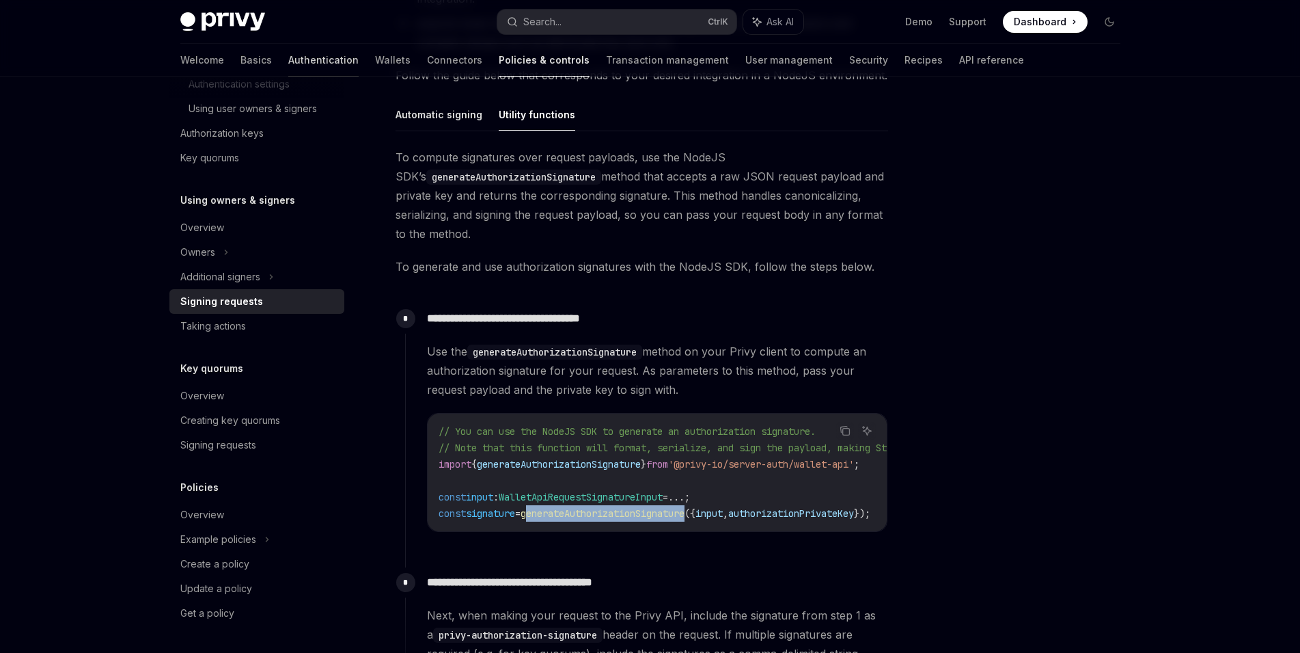
click at [288, 62] on link "Authentication" at bounding box center [323, 60] width 70 height 33
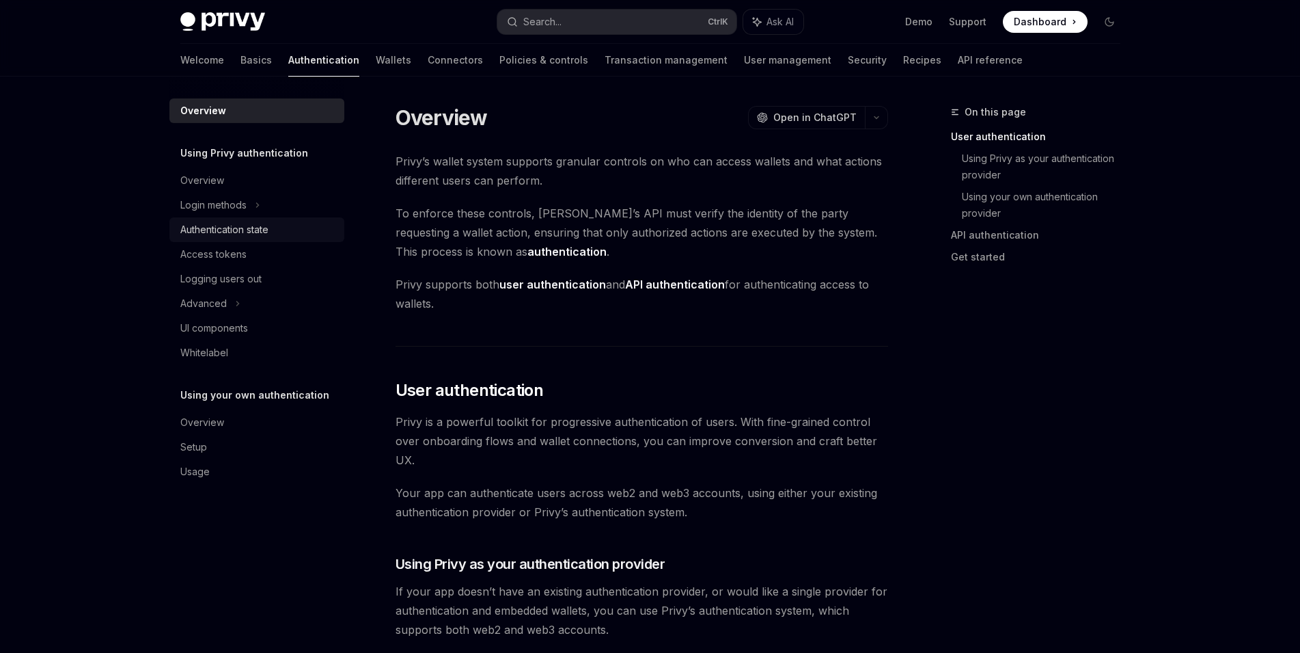
click at [265, 230] on div "Authentication state" at bounding box center [224, 229] width 88 height 16
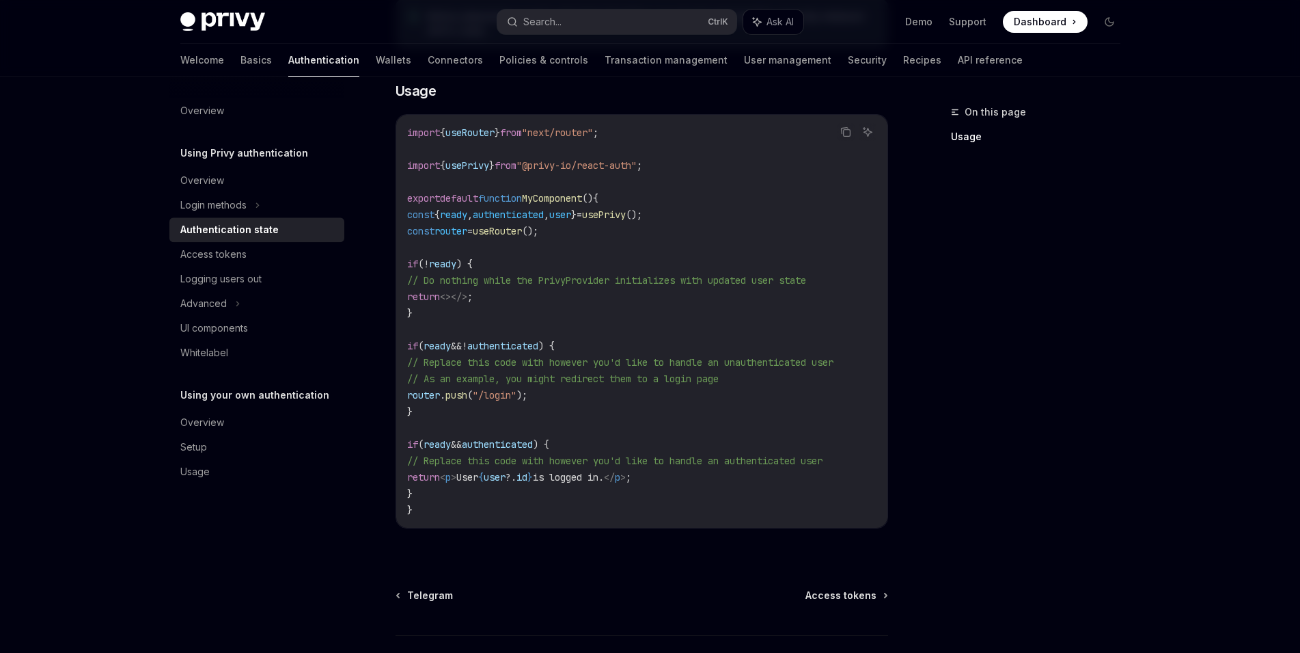
scroll to position [404, 0]
click at [284, 260] on div "Access tokens" at bounding box center [258, 254] width 156 height 16
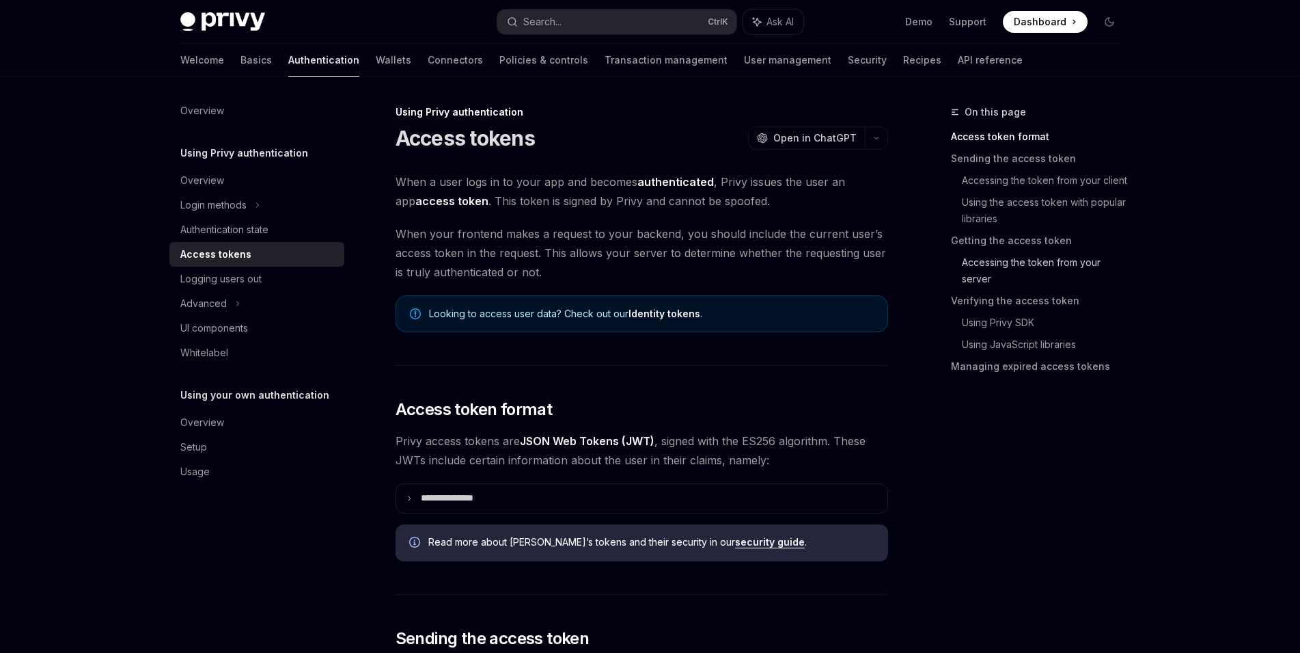
click at [1076, 263] on link "Accessing the token from your server" at bounding box center [1046, 270] width 169 height 38
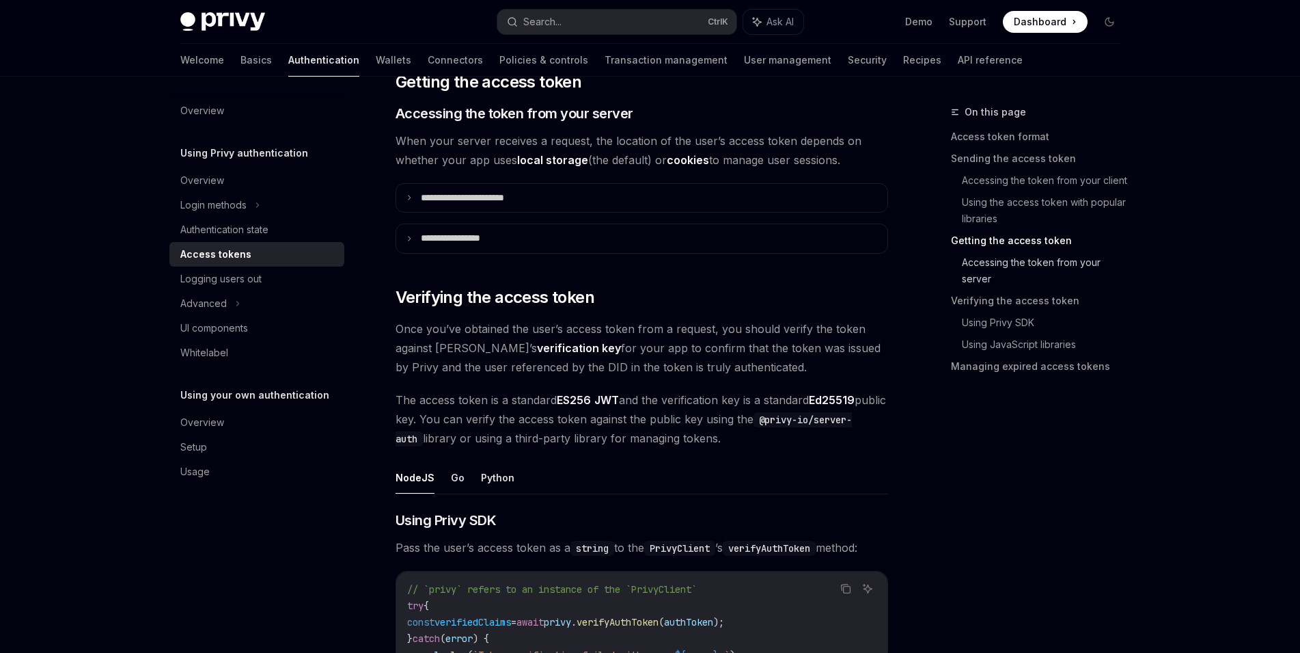
scroll to position [1755, 0]
click at [519, 243] on summary "**********" at bounding box center [641, 237] width 491 height 29
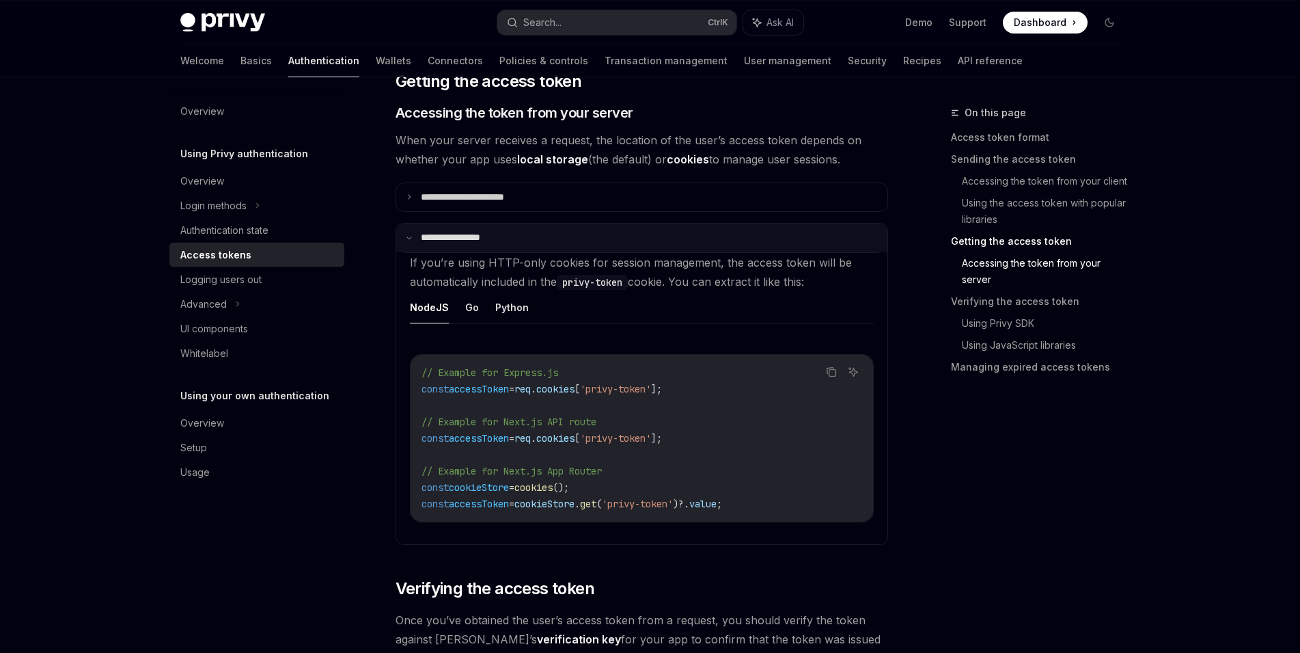
scroll to position [1754, 0]
click at [519, 243] on summary "**********" at bounding box center [641, 238] width 491 height 29
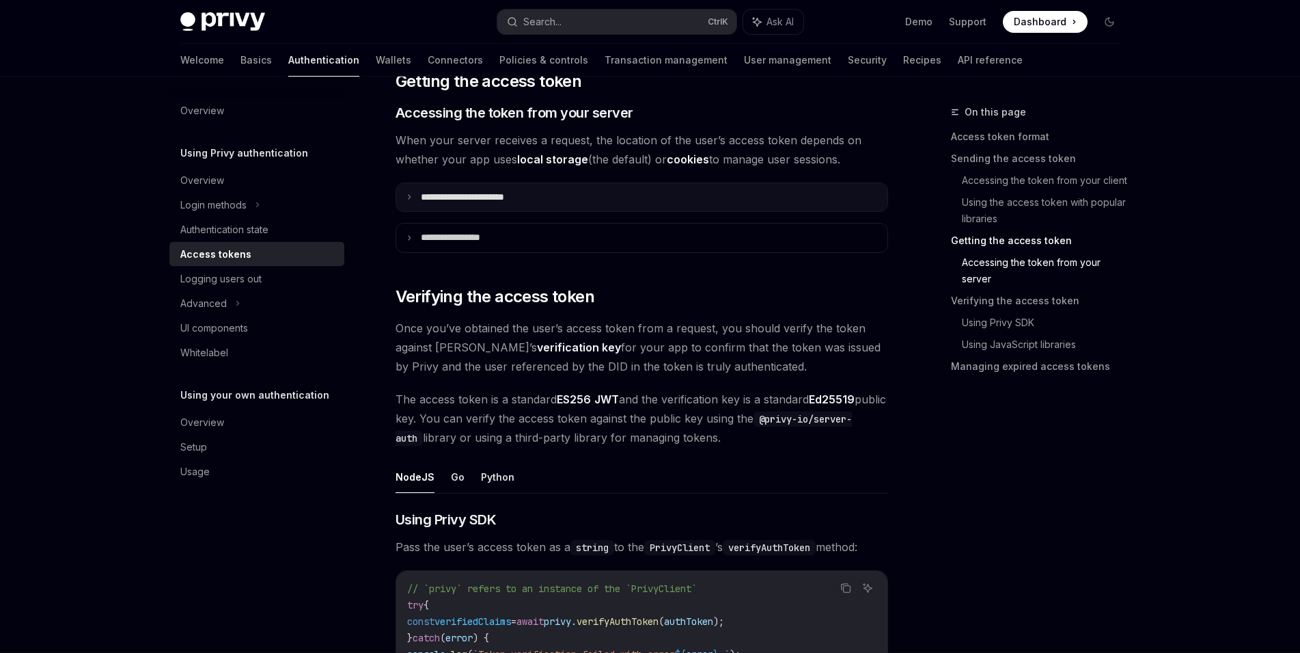
scroll to position [1755, 0]
click at [538, 201] on summary "**********" at bounding box center [641, 197] width 491 height 29
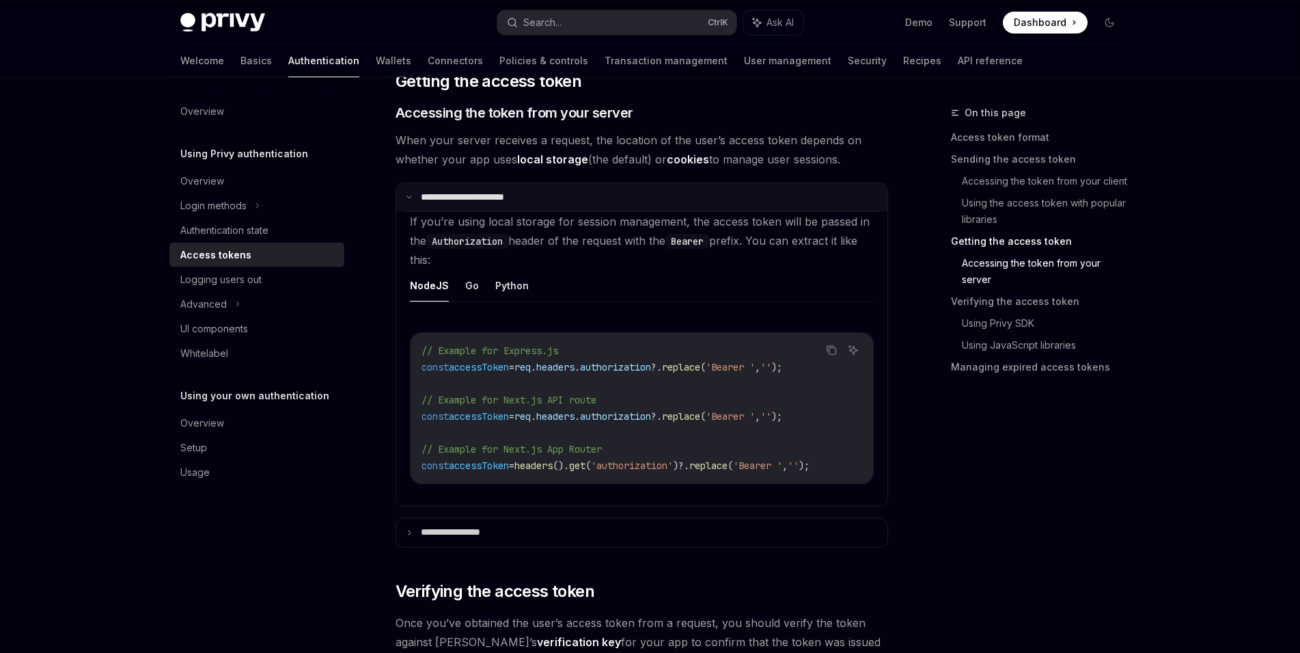
scroll to position [1754, 0]
click at [538, 202] on summary "**********" at bounding box center [641, 198] width 491 height 29
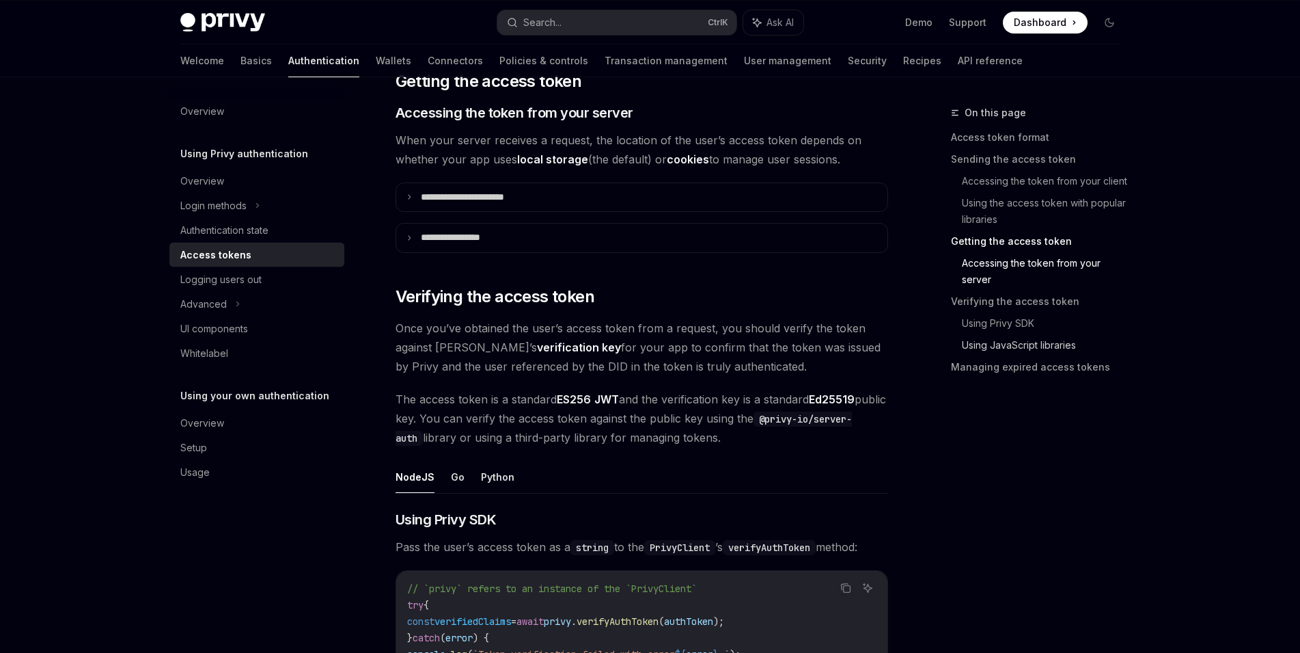
click at [1085, 341] on link "Using JavaScript libraries" at bounding box center [1046, 344] width 169 height 22
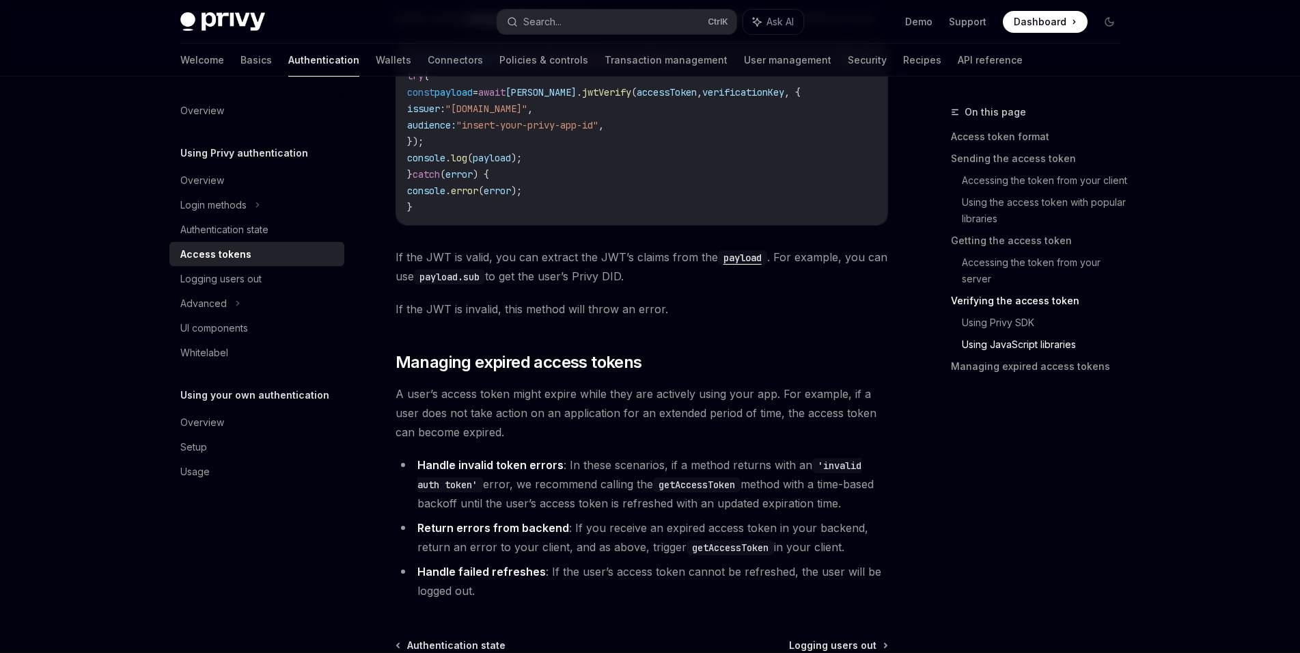
scroll to position [3508, 0]
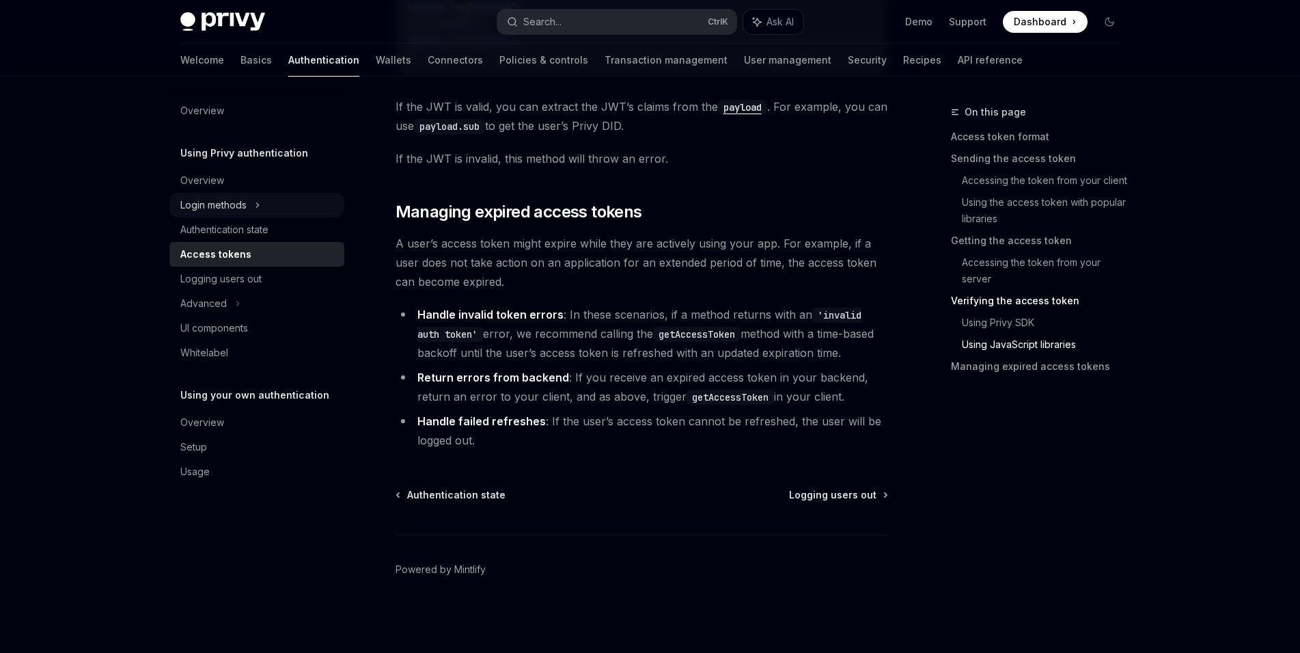
click at [279, 210] on div "Login methods" at bounding box center [256, 205] width 175 height 25
type textarea "*"
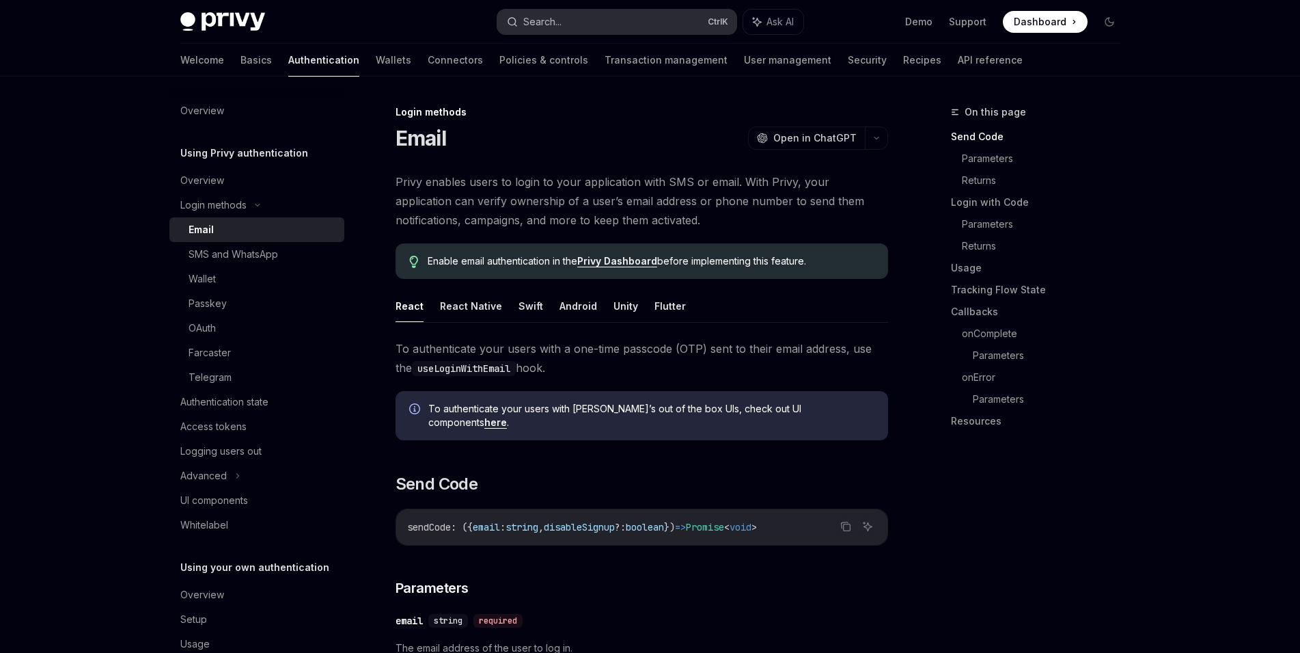
click at [543, 26] on div "Search..." at bounding box center [542, 22] width 38 height 16
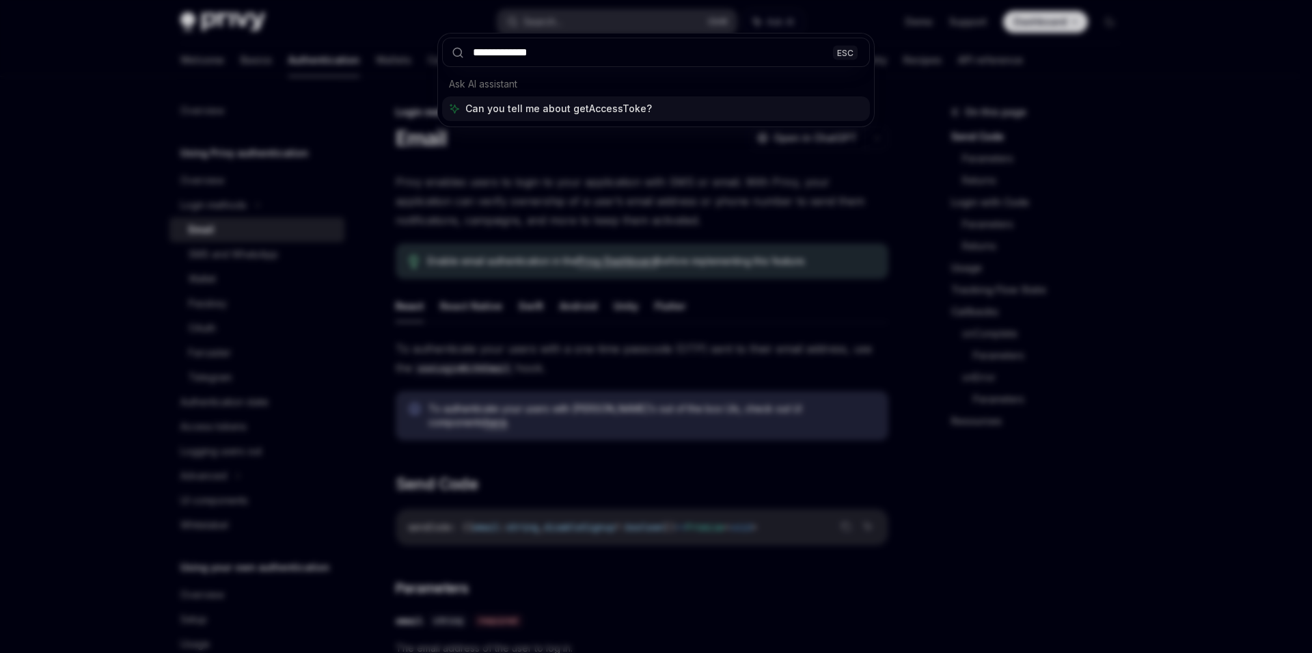
type input "**********"
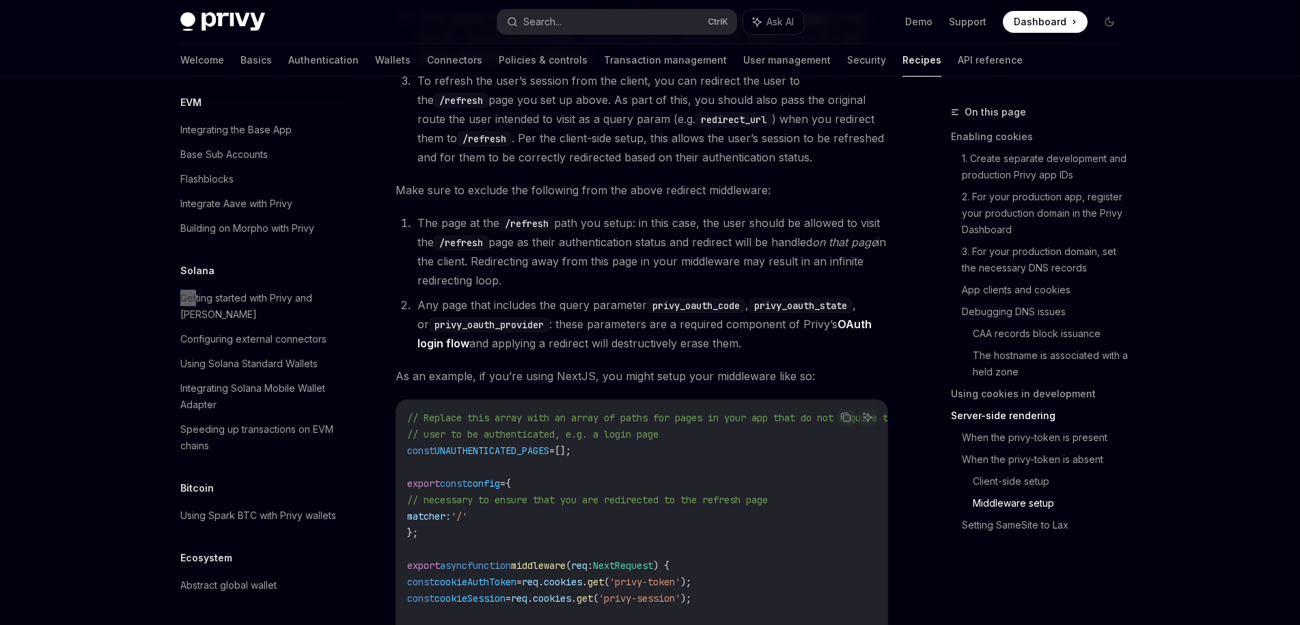
scroll to position [3214, 0]
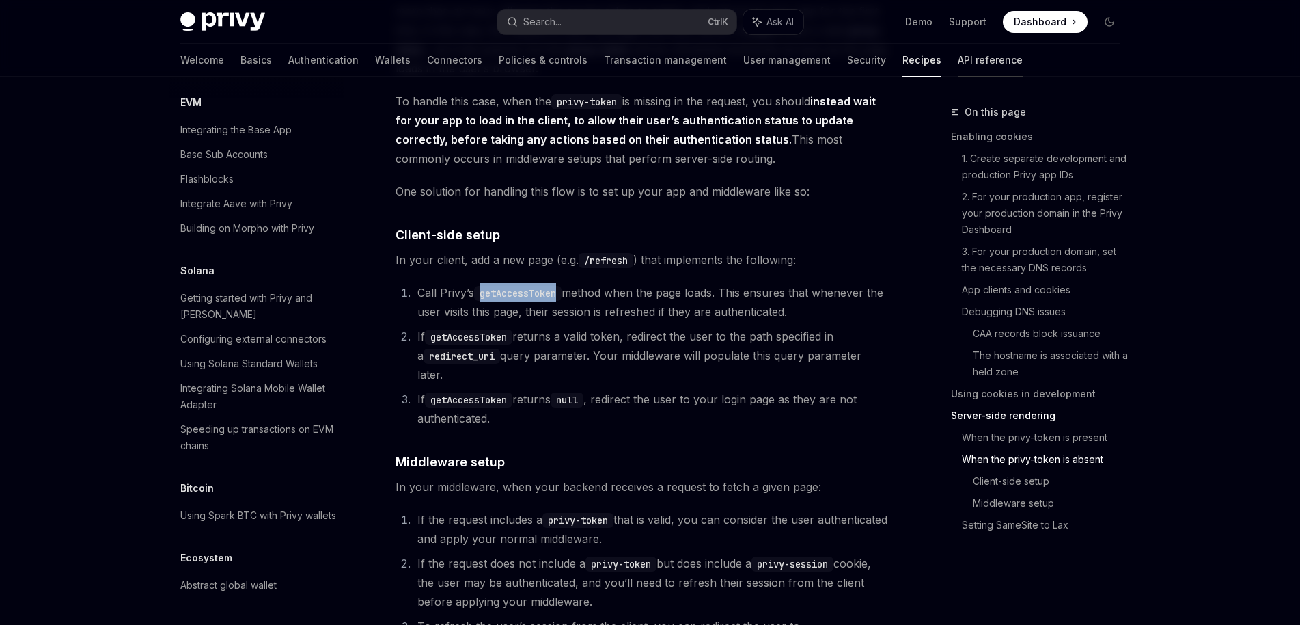
click at [958, 62] on link "API reference" at bounding box center [990, 60] width 65 height 33
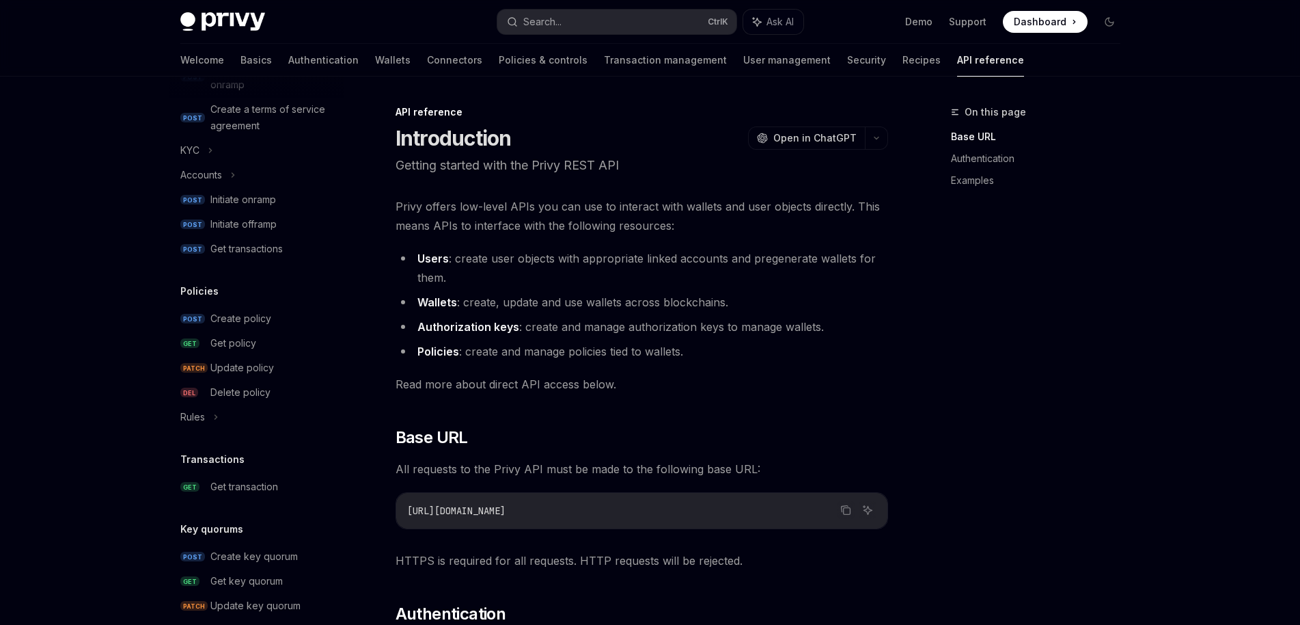
scroll to position [787, 0]
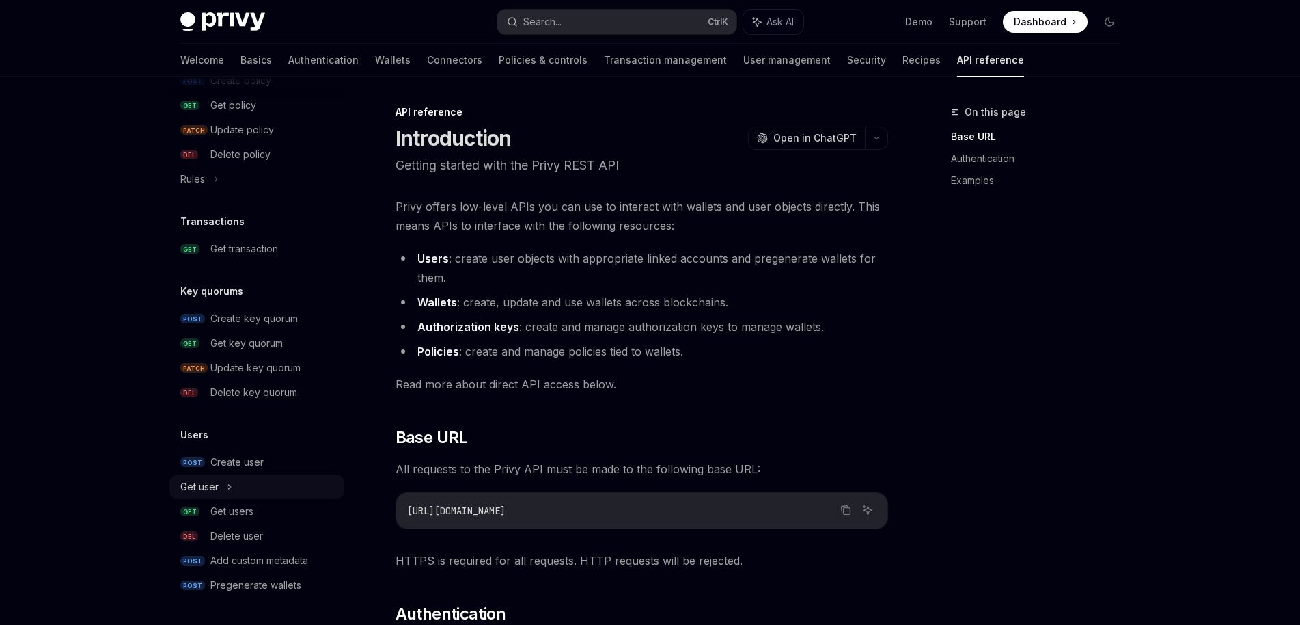
click at [273, 491] on div "Get user" at bounding box center [256, 486] width 175 height 25
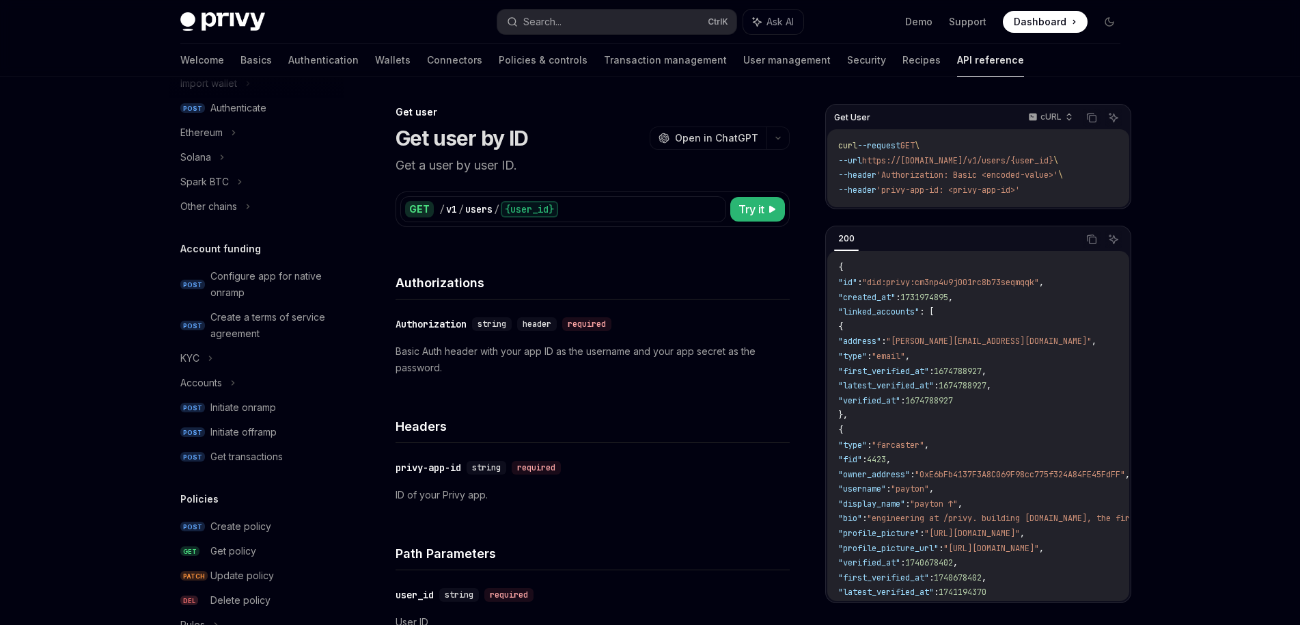
scroll to position [329, 0]
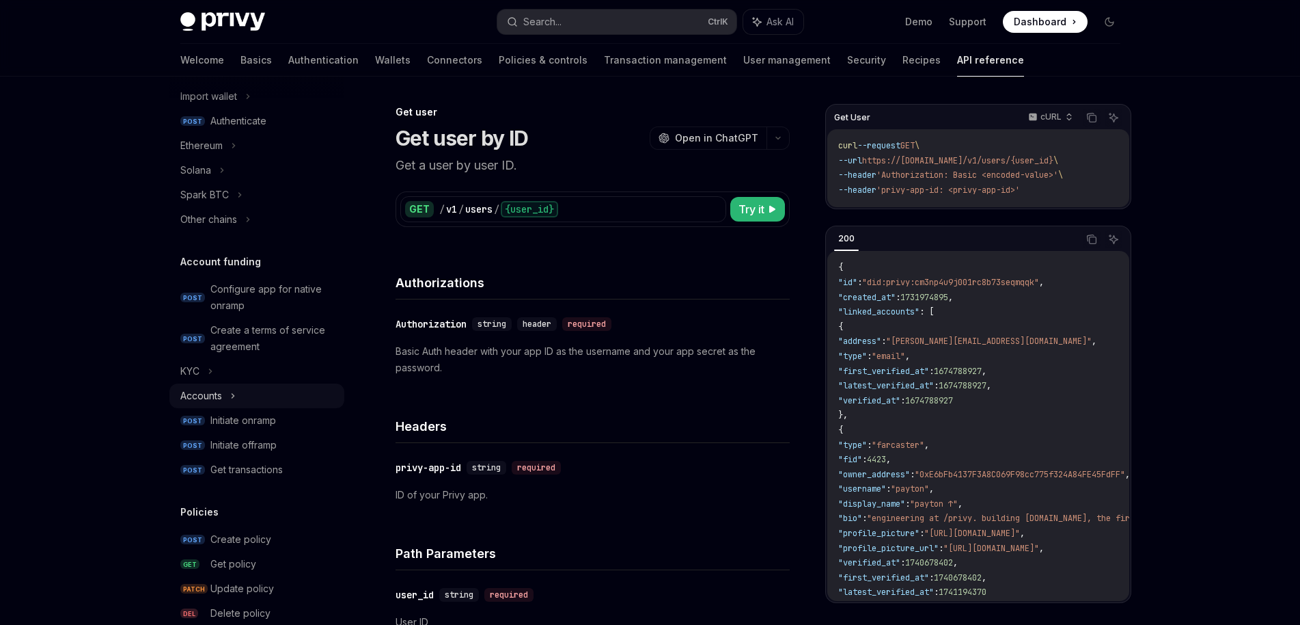
click at [241, 402] on div "Accounts" at bounding box center [256, 395] width 175 height 25
type textarea "*"
